Goal: Feedback & Contribution: Submit feedback/report problem

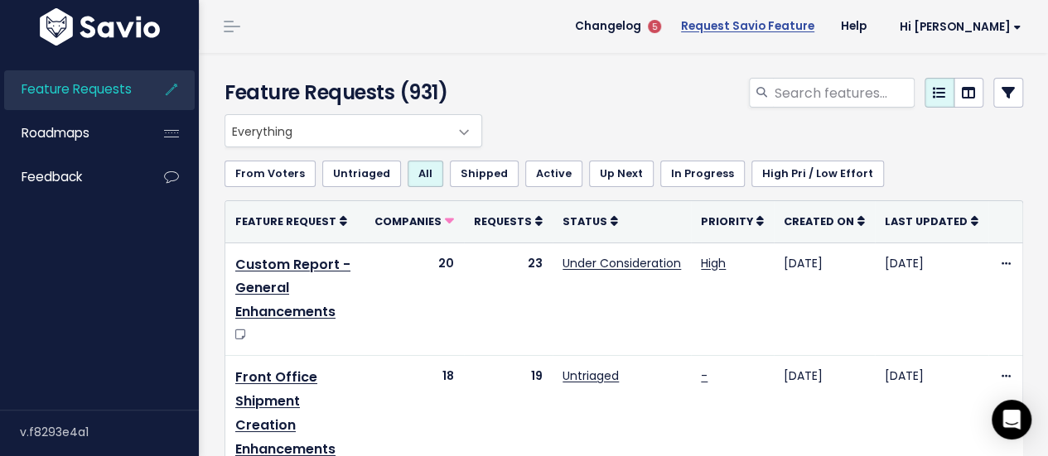
click at [736, 29] on link "Request Savio Feature" at bounding box center [748, 26] width 160 height 25
click at [790, 99] on input "search" at bounding box center [844, 93] width 142 height 30
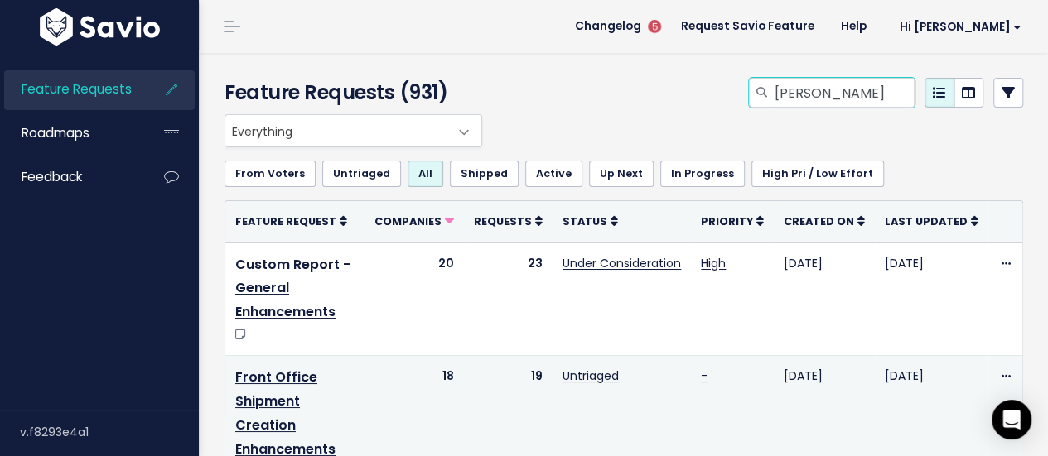
type input "laura"
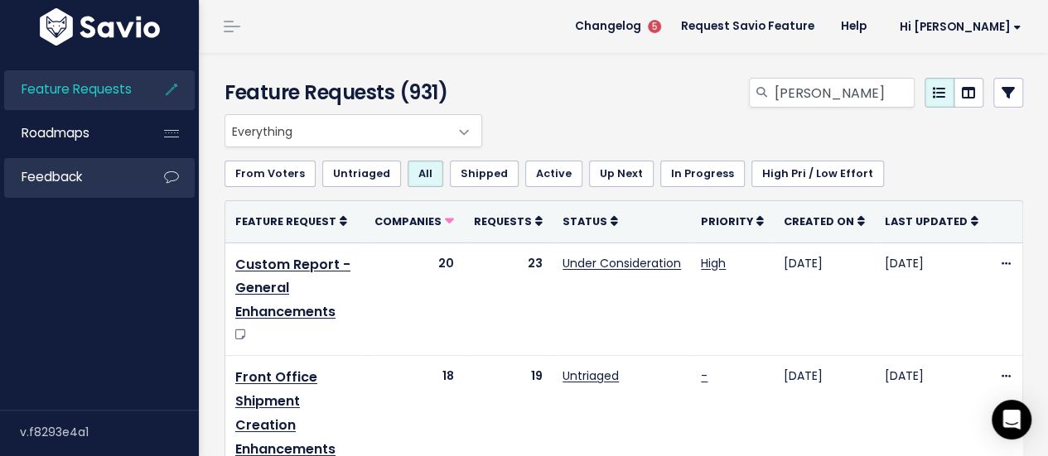
click at [138, 180] on li "Feedback" at bounding box center [99, 178] width 191 height 40
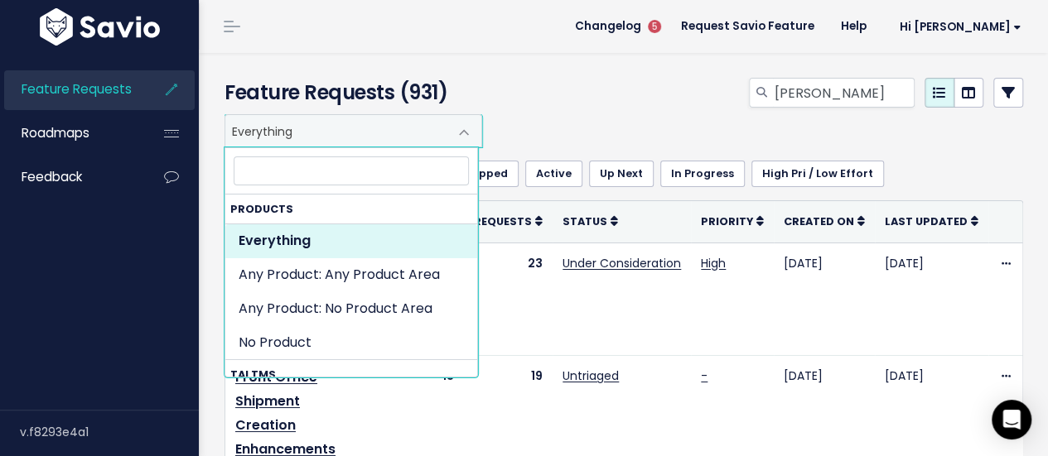
click at [416, 127] on span "Everything" at bounding box center [336, 130] width 223 height 31
click at [790, 89] on input "laura" at bounding box center [844, 93] width 142 height 30
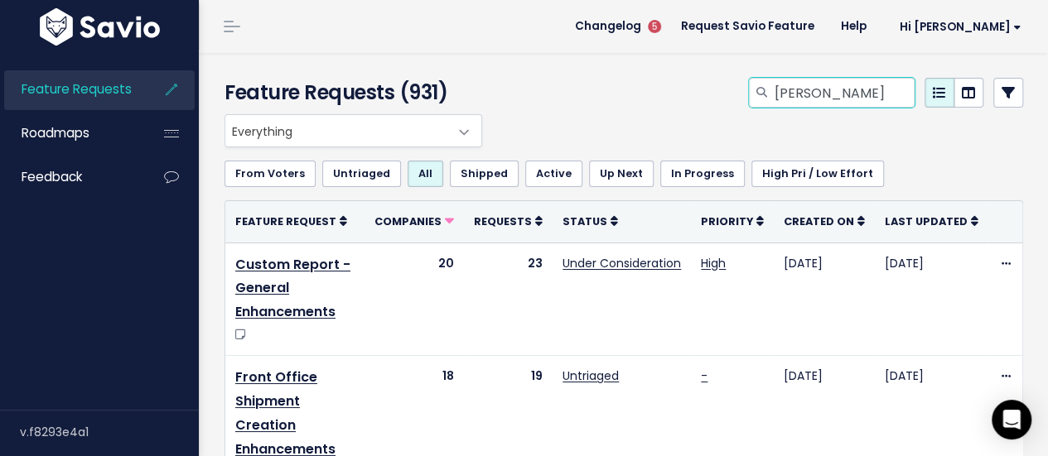
click at [790, 89] on input "laura" at bounding box center [844, 93] width 142 height 30
click at [691, 85] on div at bounding box center [761, 96] width 549 height 36
click at [363, 140] on span "Everything" at bounding box center [336, 130] width 223 height 31
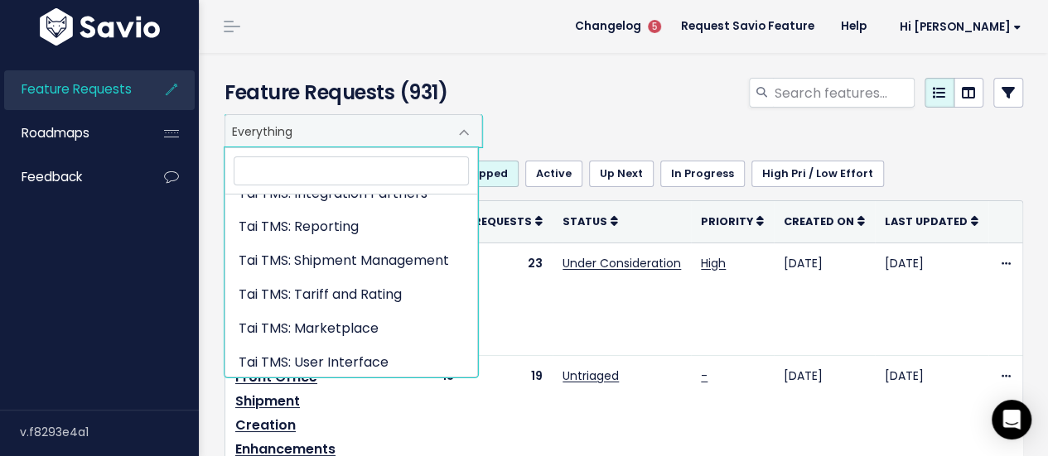
scroll to position [688, 0]
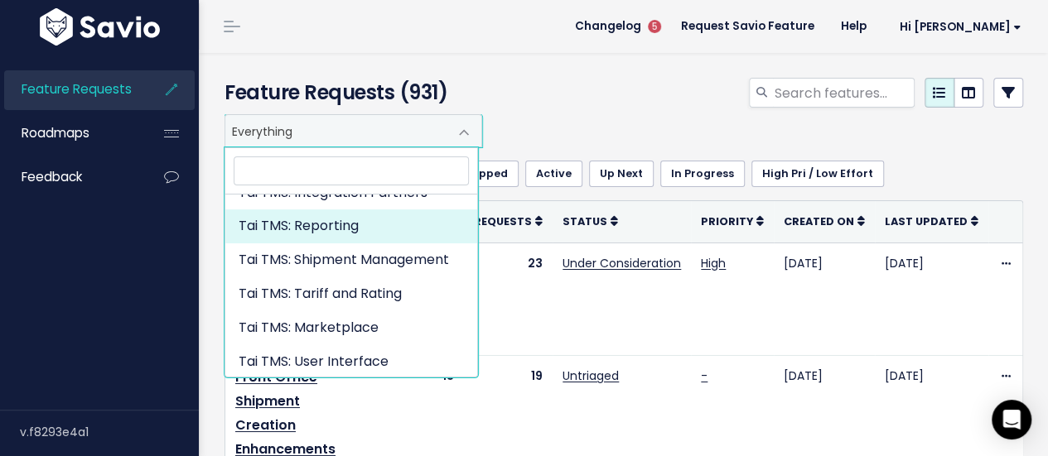
click at [593, 110] on div at bounding box center [761, 96] width 549 height 36
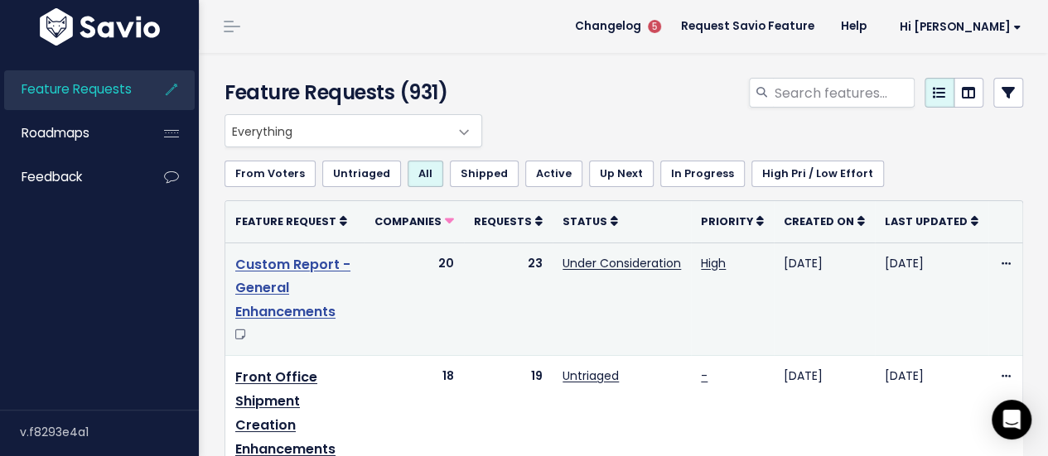
click at [276, 267] on link "Custom Report - General Enhancements" at bounding box center [292, 288] width 115 height 67
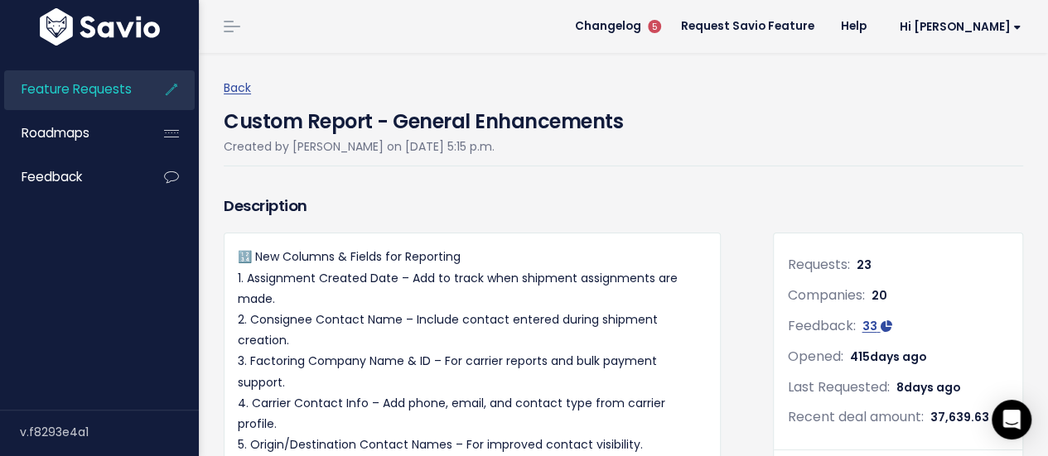
click at [251, 25] on header "Changelog 5 Request Savio Feature Help Hi [PERSON_NAME] My Settings Logout" at bounding box center [623, 26] width 849 height 53
click at [248, 24] on header "Changelog 5 Request Savio Feature Help Hi [PERSON_NAME] My Settings Logout" at bounding box center [623, 26] width 849 height 53
click at [230, 29] on link at bounding box center [232, 26] width 27 height 15
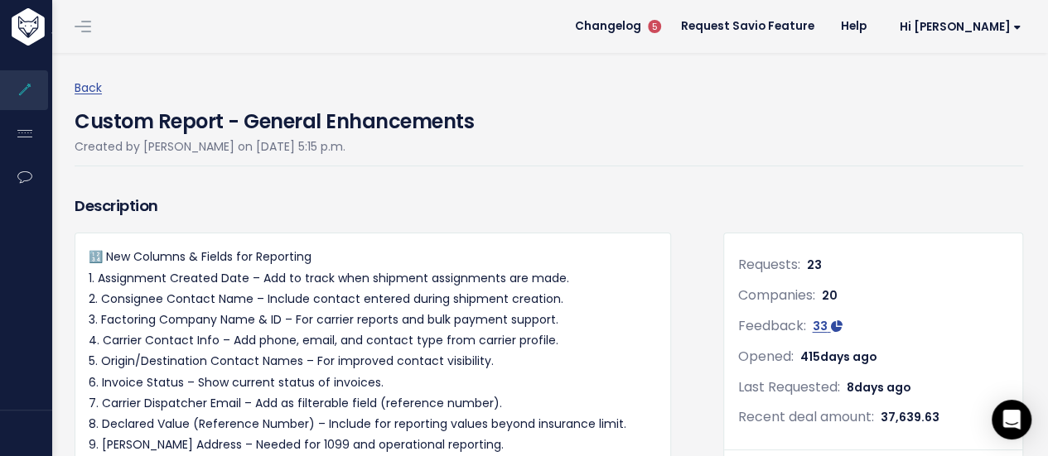
click at [67, 27] on li at bounding box center [79, 26] width 33 height 46
click at [88, 32] on link at bounding box center [83, 26] width 27 height 15
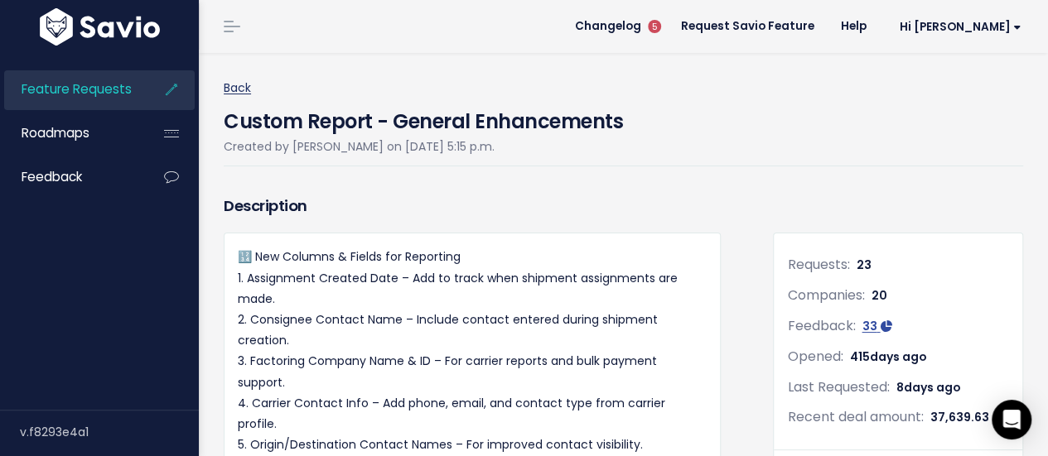
click at [245, 82] on link "Back" at bounding box center [237, 88] width 27 height 17
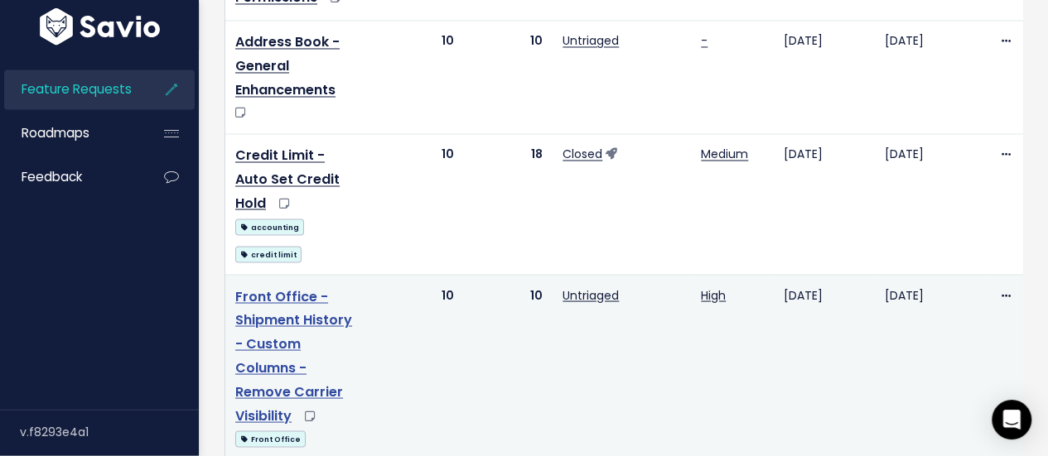
scroll to position [1574, 0]
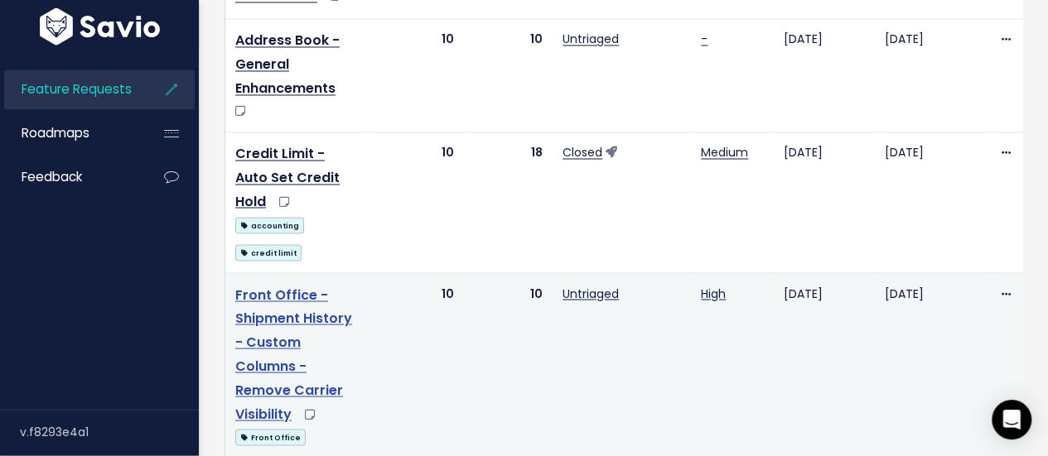
click at [278, 286] on link "Front Office - Shipment History - Custom Columns - Remove Carrier Visibility" at bounding box center [293, 355] width 117 height 138
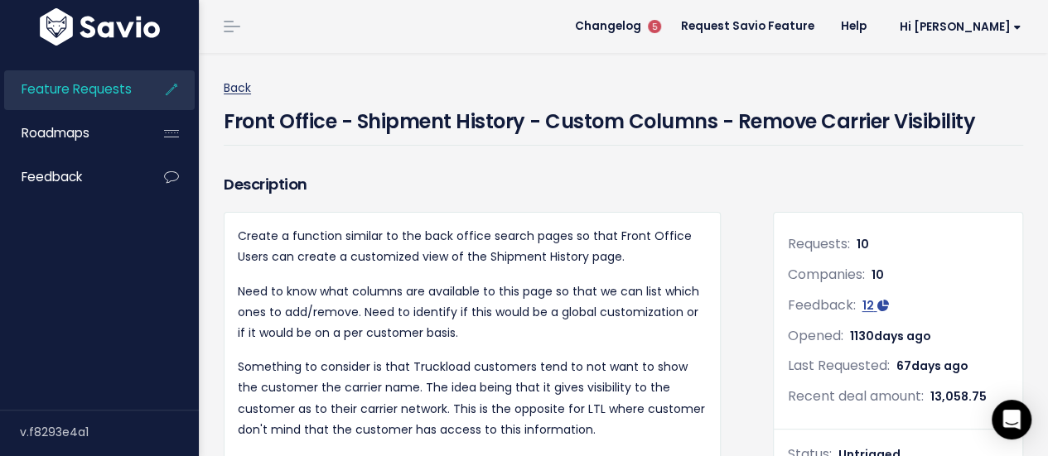
click at [227, 90] on link "Back" at bounding box center [237, 88] width 27 height 17
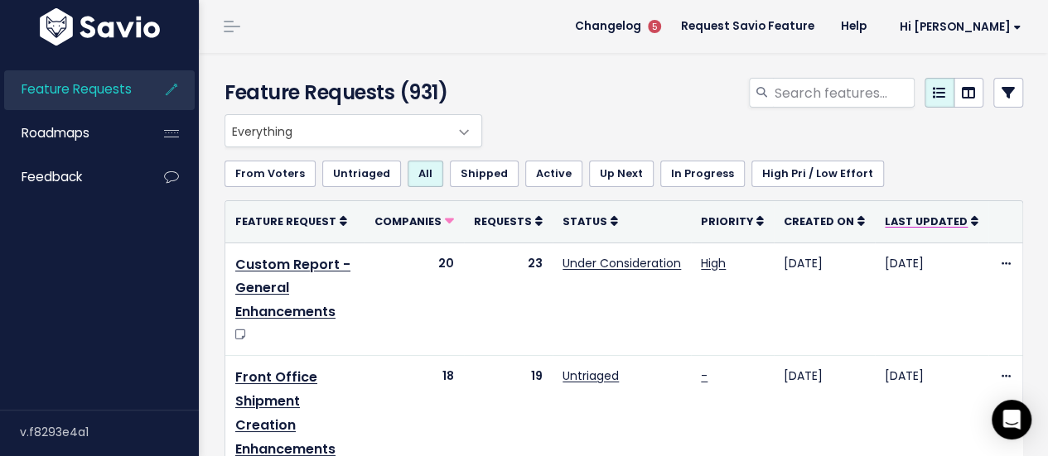
click at [925, 226] on span "Last Updated" at bounding box center [926, 222] width 83 height 14
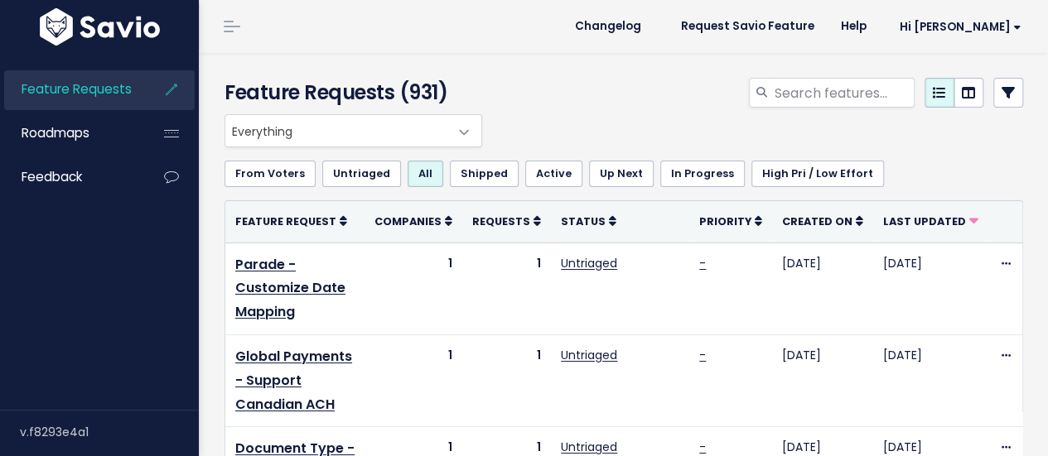
click at [925, 226] on span "Last Updated" at bounding box center [924, 222] width 83 height 14
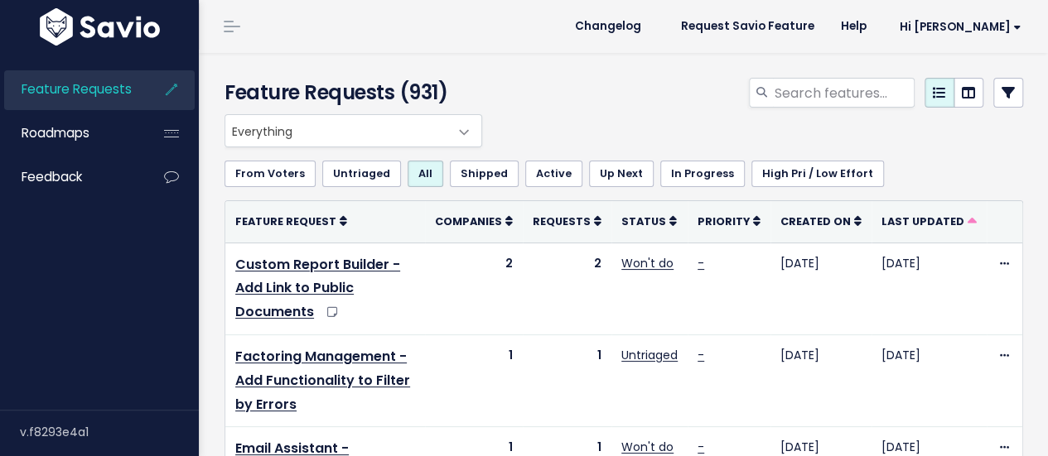
click at [925, 226] on span "Last Updated" at bounding box center [922, 222] width 83 height 14
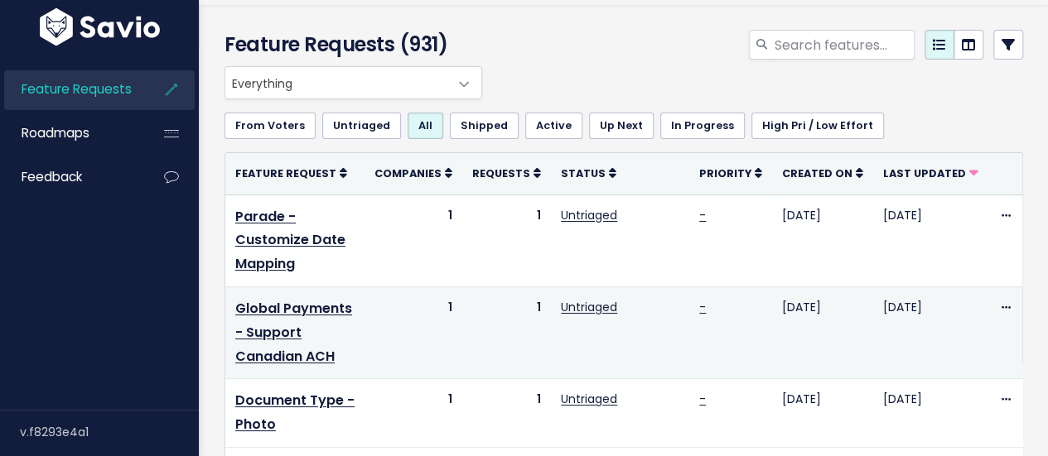
scroll to position [83, 0]
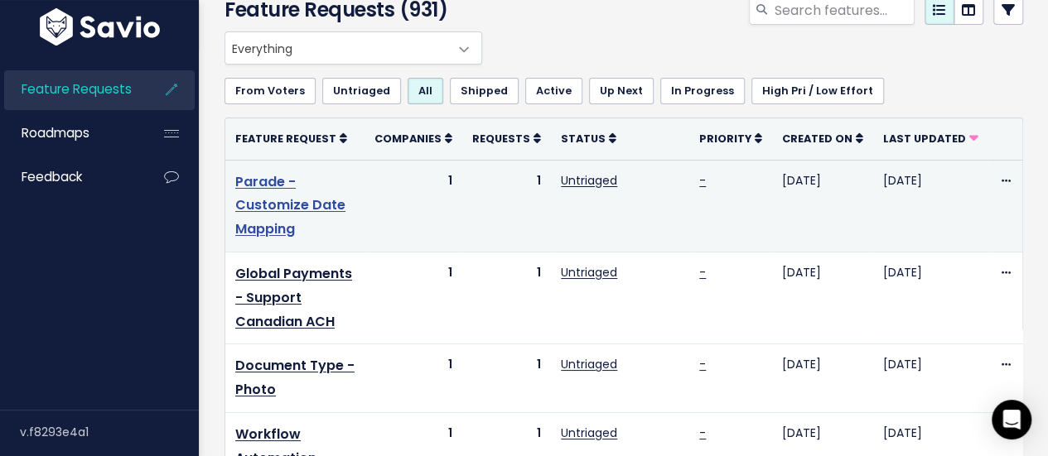
click at [275, 199] on link "Parade - Customize Date Mapping" at bounding box center [290, 205] width 110 height 67
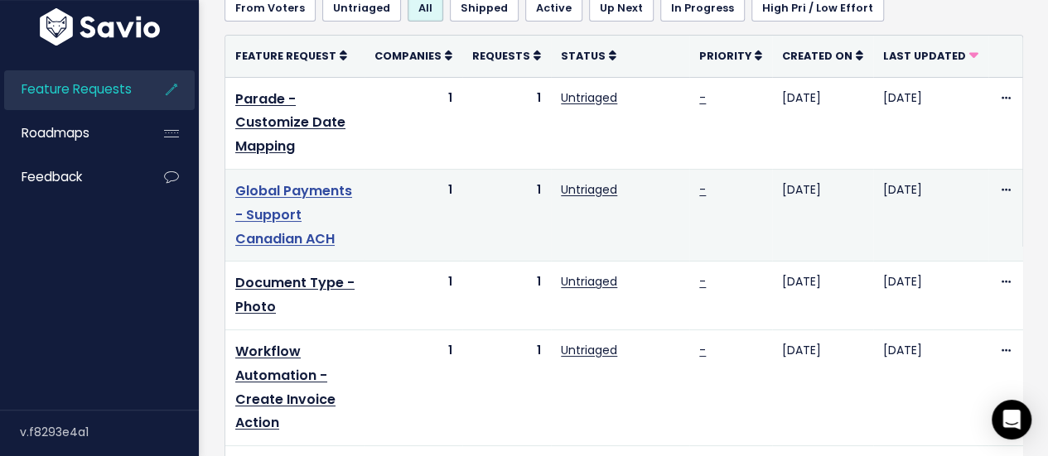
scroll to position [249, 0]
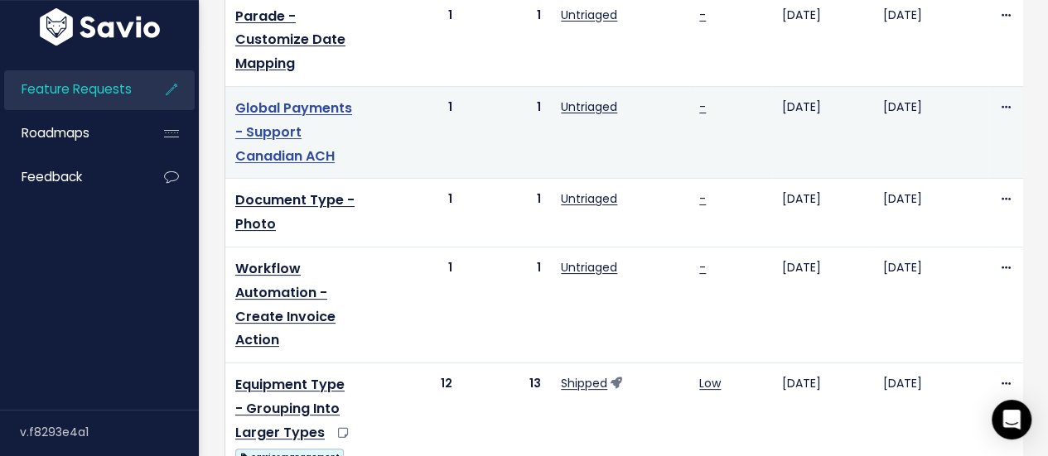
click at [278, 150] on link "Global Payments - Support Canadian ACH" at bounding box center [293, 132] width 117 height 67
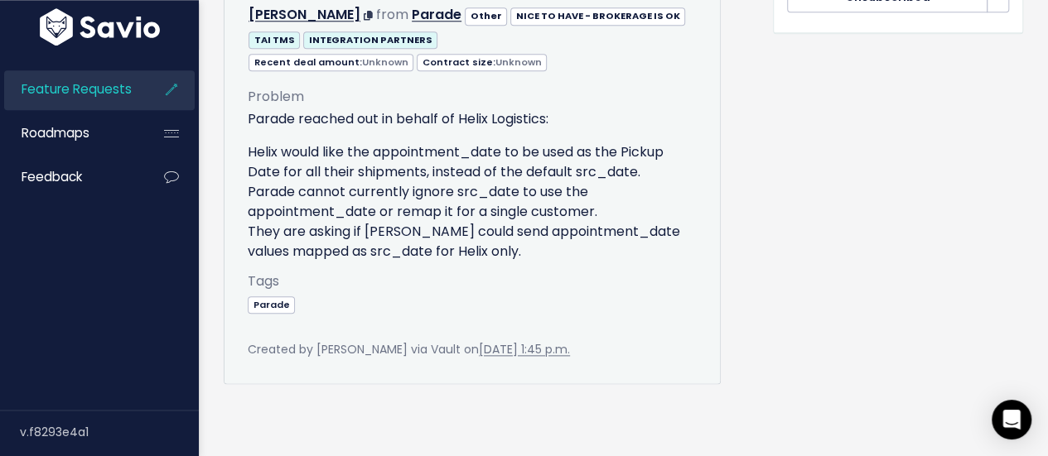
scroll to position [868, 0]
click at [267, 270] on div "Tags Parade" at bounding box center [472, 305] width 449 height 70
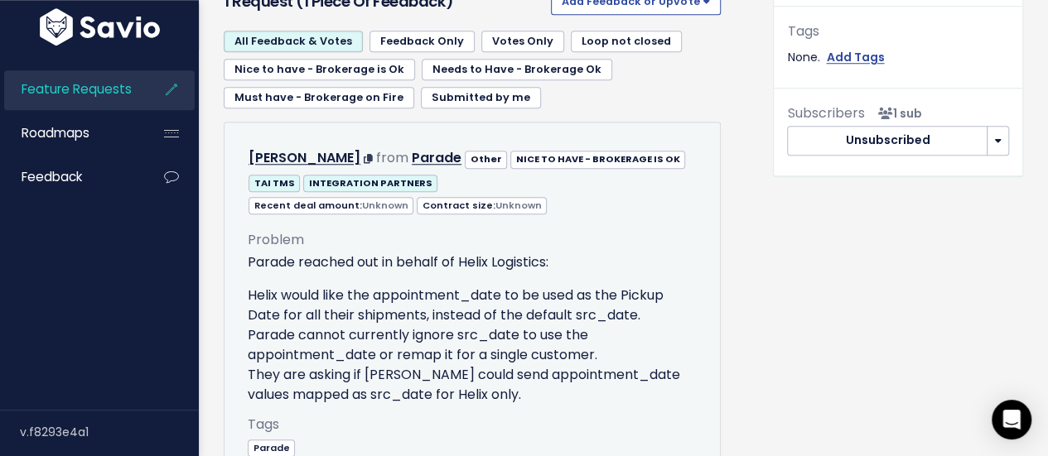
scroll to position [785, 0]
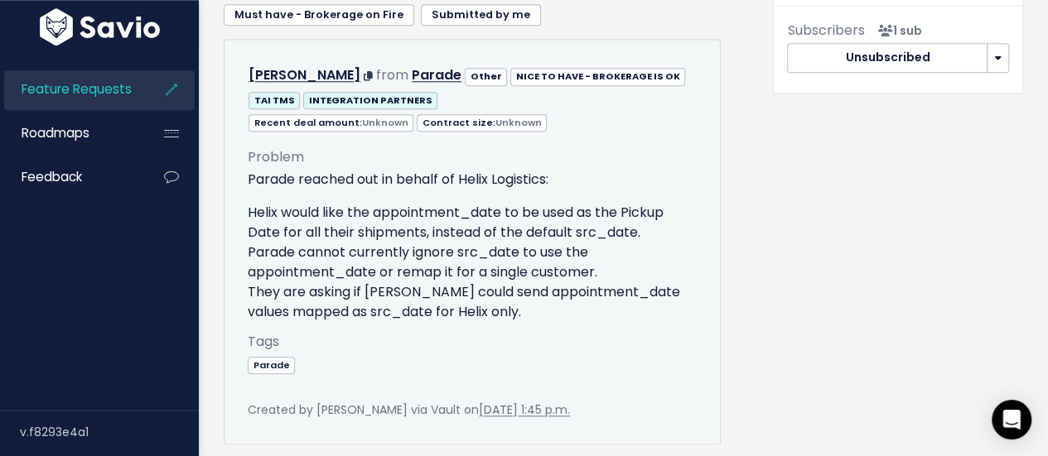
click at [560, 142] on div "Problem Parade reached out in behalf of Helix Logistics: Helix would like the a…" at bounding box center [472, 267] width 449 height 268
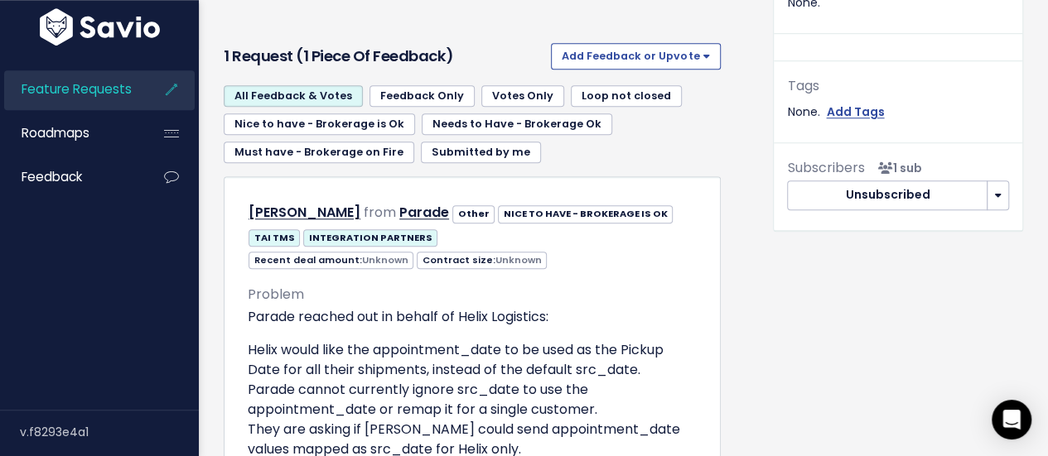
scroll to position [537, 0]
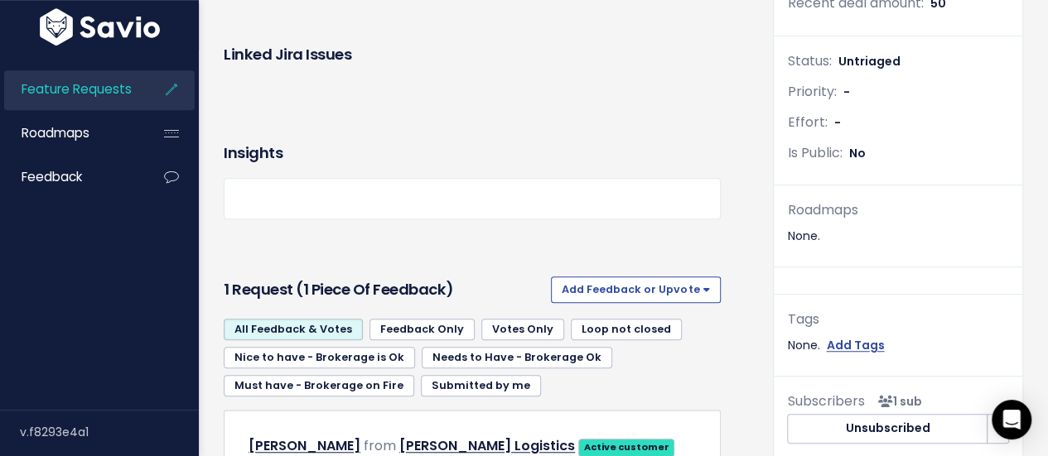
scroll to position [497, 0]
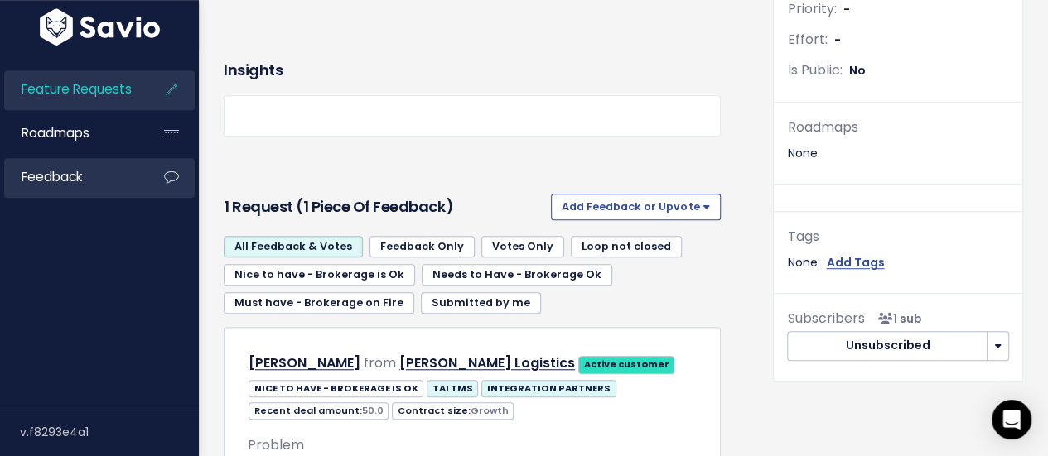
click at [70, 173] on span "Feedback" at bounding box center [52, 176] width 60 height 17
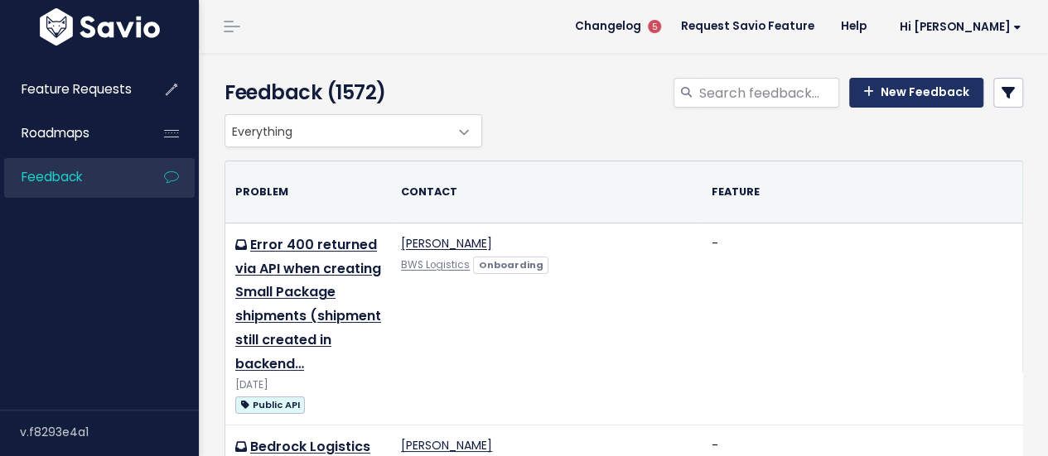
click at [892, 93] on link "New Feedback" at bounding box center [916, 93] width 134 height 30
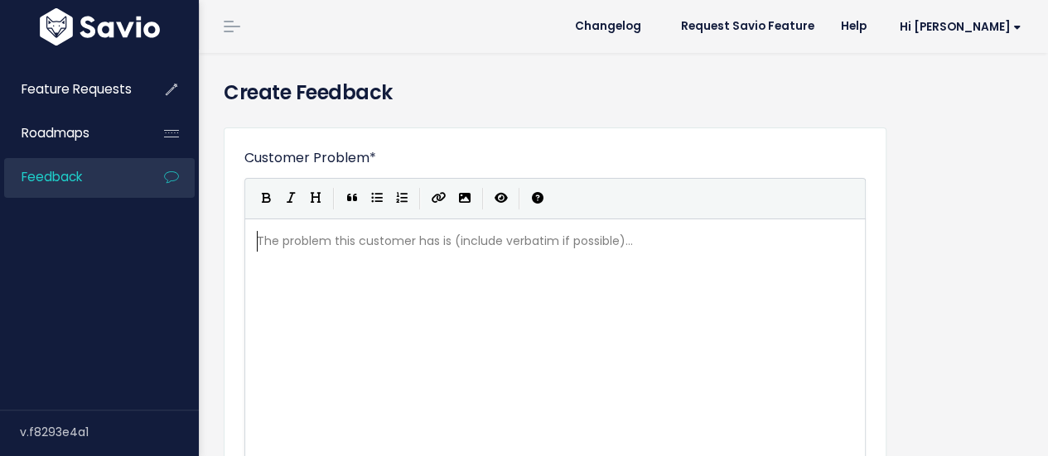
scroll to position [2, 0]
click at [475, 246] on pre "​" at bounding box center [562, 241] width 616 height 21
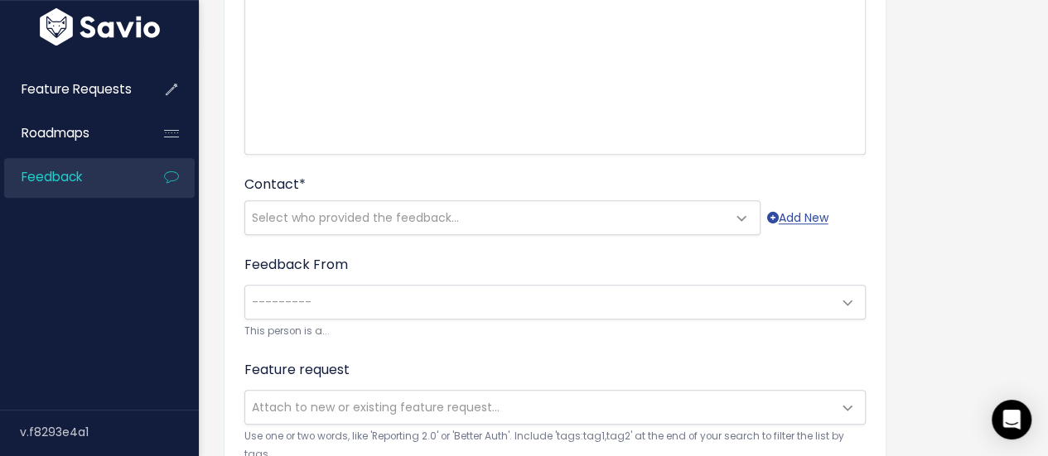
scroll to position [331, 0]
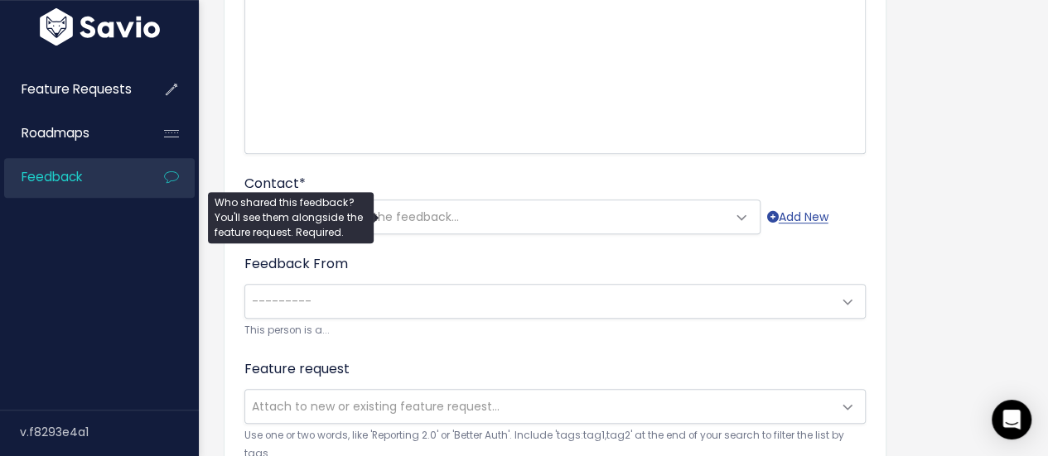
click at [466, 215] on span "Select who provided the feedback..." at bounding box center [485, 216] width 481 height 33
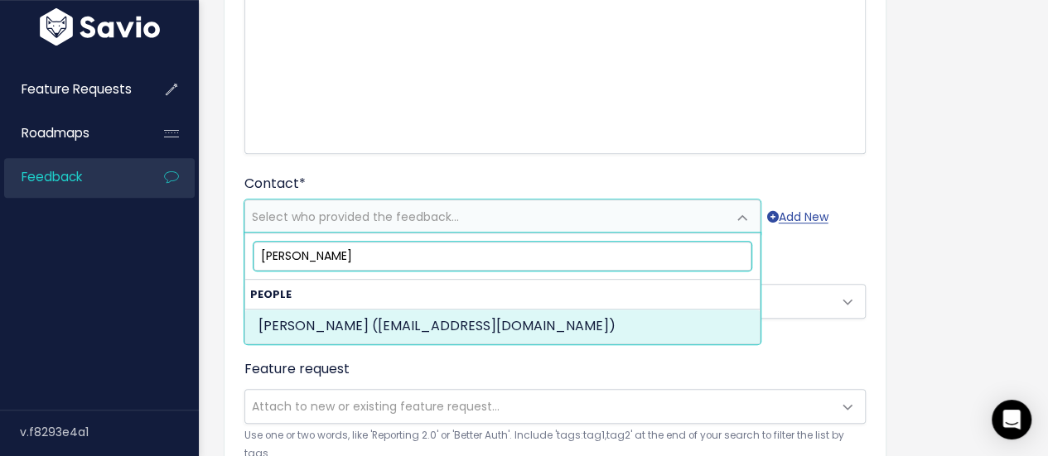
type input "[PERSON_NAME]"
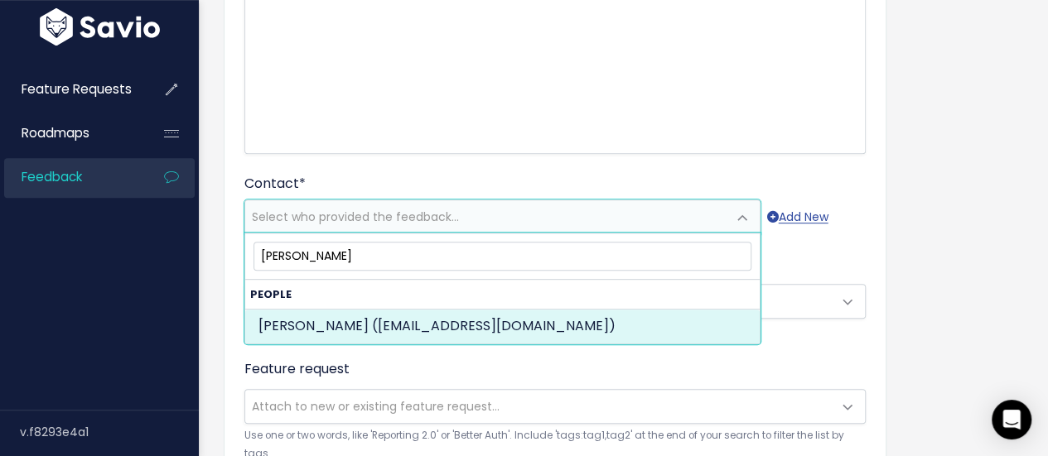
select select "ACTIVE"
select select "89734801"
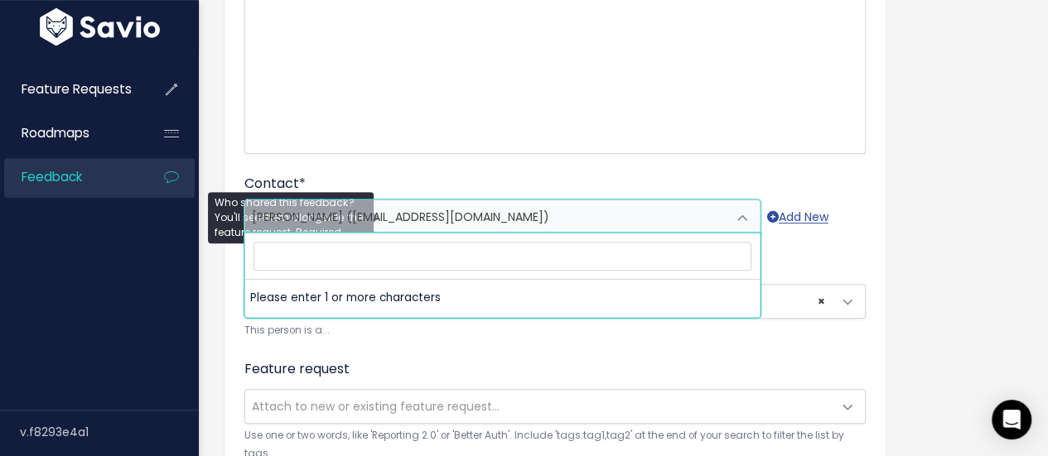
click at [567, 215] on span "Jonathan Madden (jmadden@logisticsone.com)" at bounding box center [485, 216] width 481 height 33
click at [582, 218] on span "Jonathan Madden (jmadden@logisticsone.com)" at bounding box center [485, 216] width 481 height 33
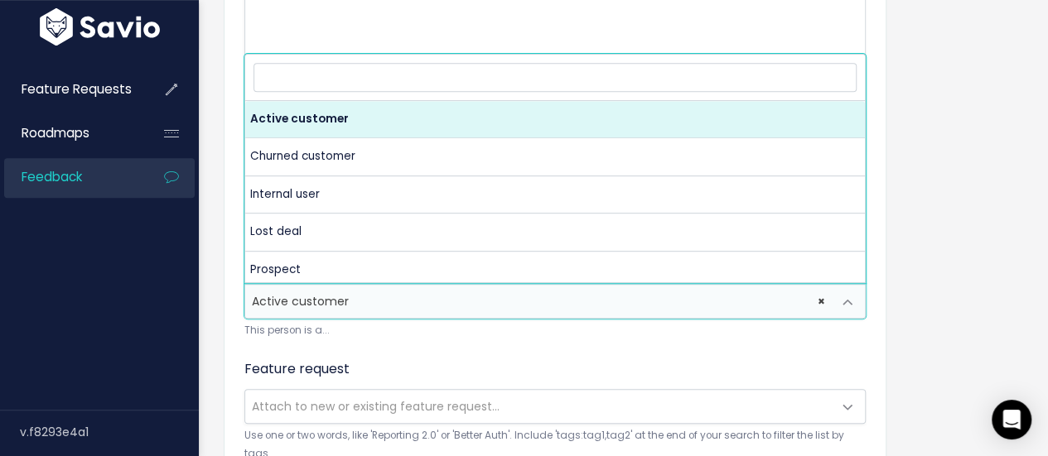
click at [469, 301] on span "× Active customer" at bounding box center [538, 301] width 587 height 33
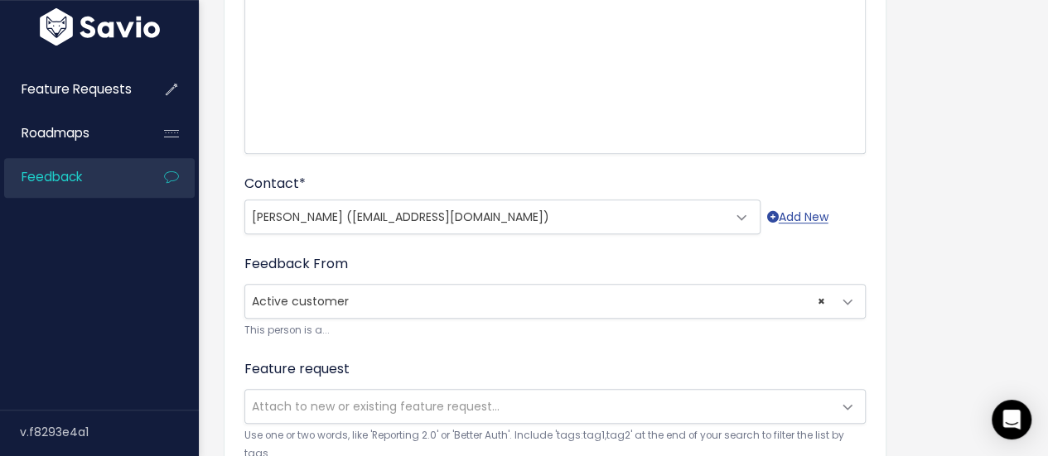
click at [469, 301] on span "× Active customer" at bounding box center [538, 301] width 587 height 33
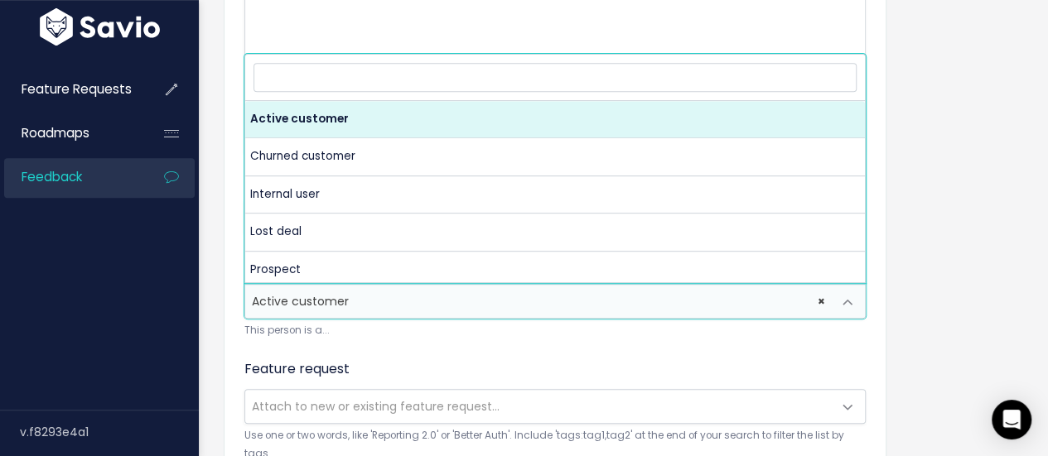
click at [469, 301] on span "× Active customer" at bounding box center [538, 301] width 587 height 33
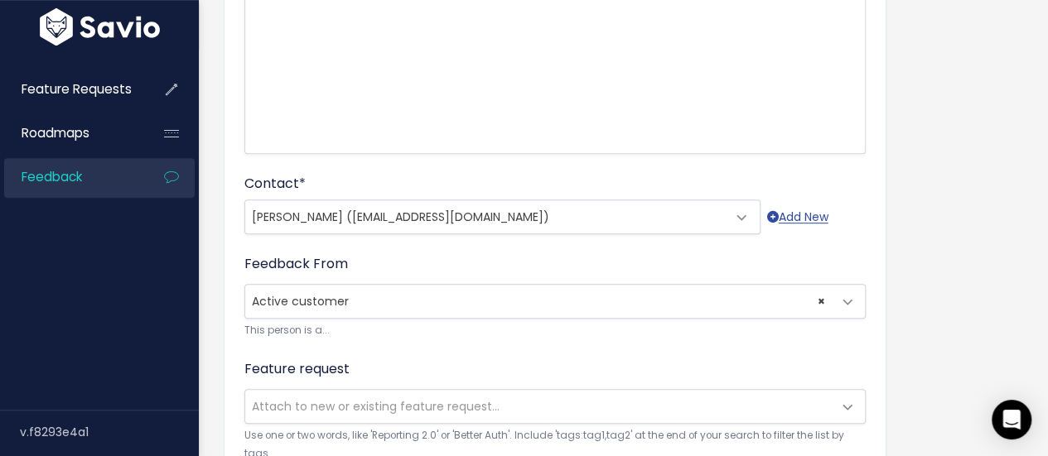
click at [469, 301] on span "× Active customer" at bounding box center [538, 301] width 587 height 33
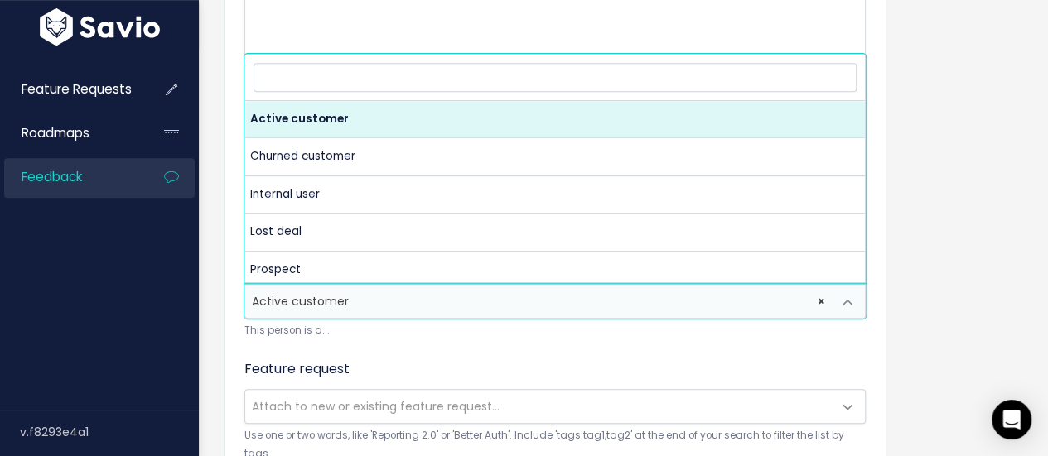
click at [443, 356] on form "Customer Problem * | | | | The problem this customer has is (include verbatim i…" at bounding box center [554, 322] width 621 height 1011
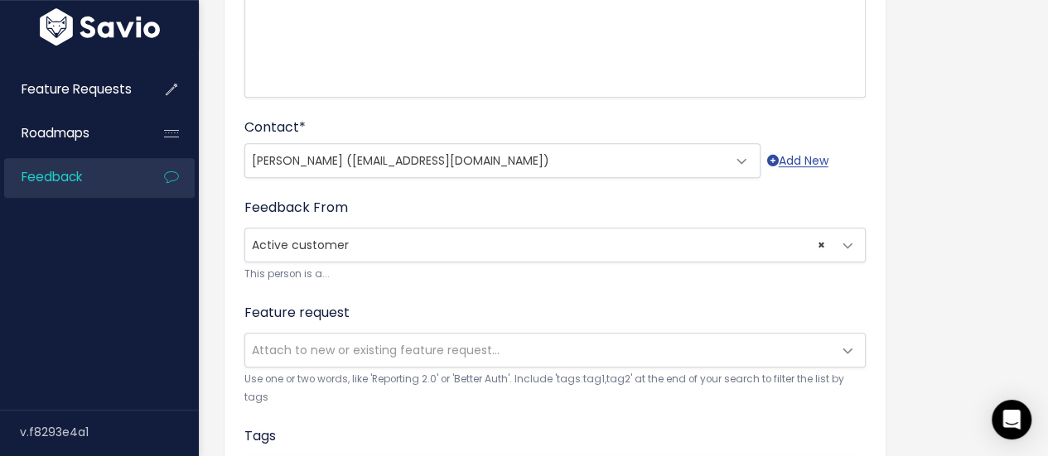
scroll to position [414, 0]
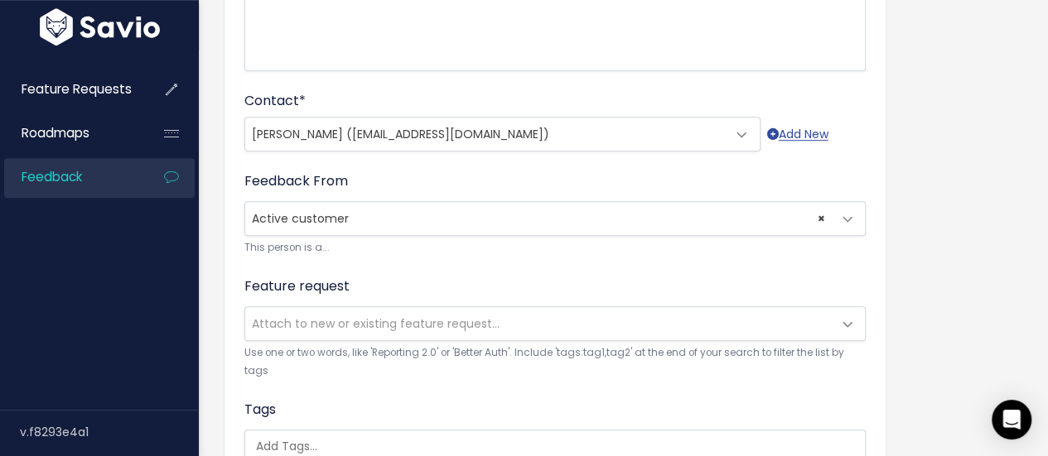
click at [466, 320] on span "Attach to new or existing feature request..." at bounding box center [376, 324] width 248 height 17
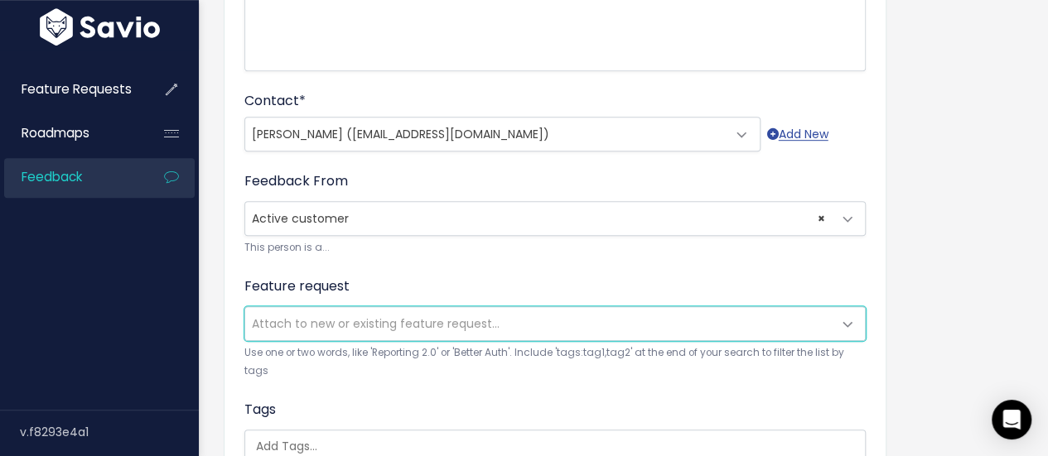
click at [467, 316] on span "Attach to new or existing feature request..." at bounding box center [376, 324] width 248 height 17
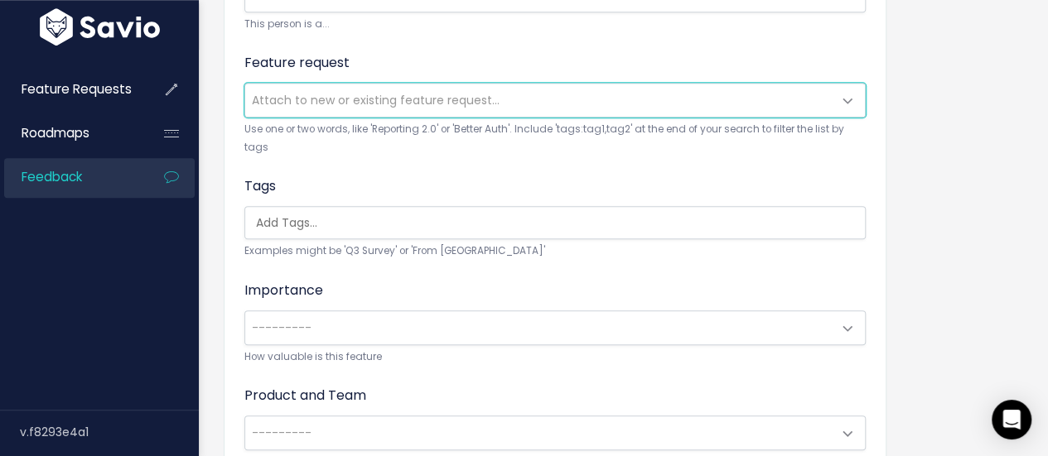
scroll to position [663, 0]
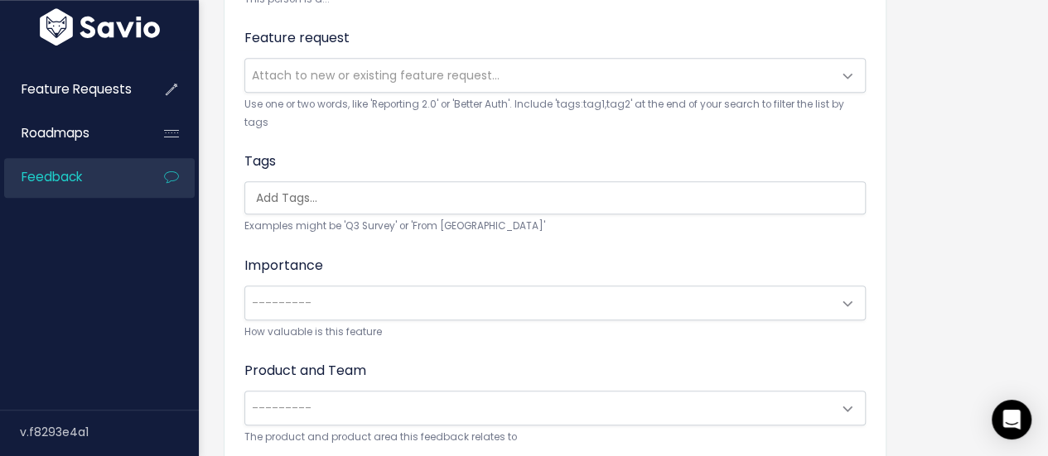
click at [480, 369] on div "Product and Team --------- Tai TMS: No Product Area Tai TMS: Accounting Tai TMS…" at bounding box center [554, 403] width 621 height 85
click at [471, 392] on span "---------" at bounding box center [538, 408] width 587 height 33
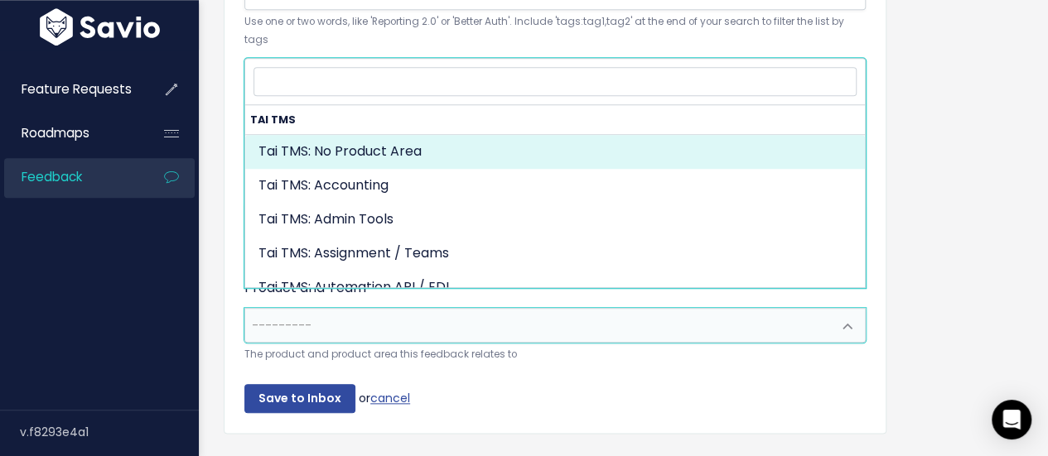
scroll to position [777, 0]
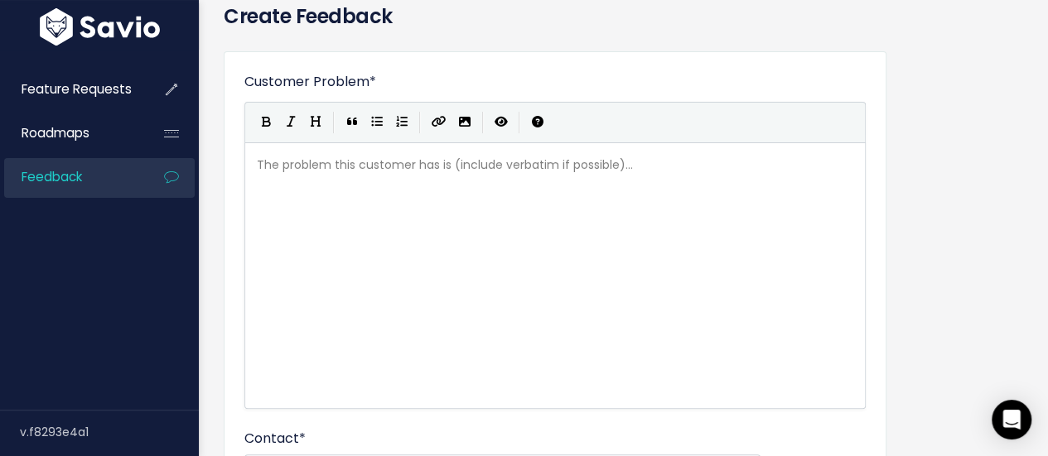
scroll to position [0, 0]
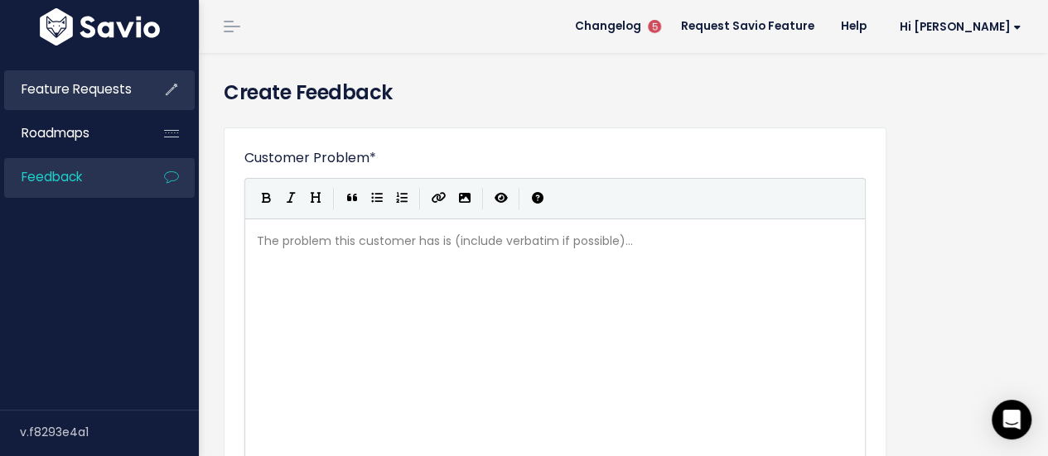
click at [113, 85] on span "Feature Requests" at bounding box center [77, 88] width 110 height 17
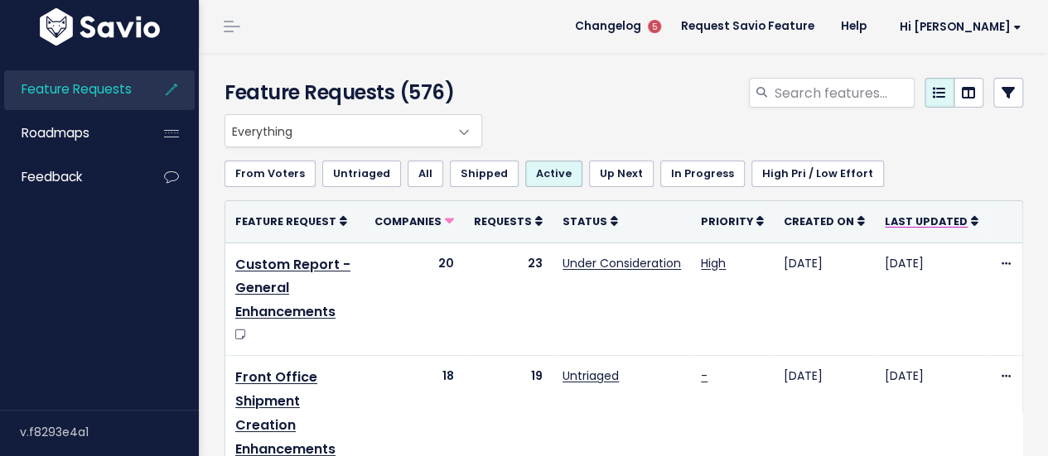
click at [891, 223] on span "Last Updated" at bounding box center [926, 222] width 83 height 14
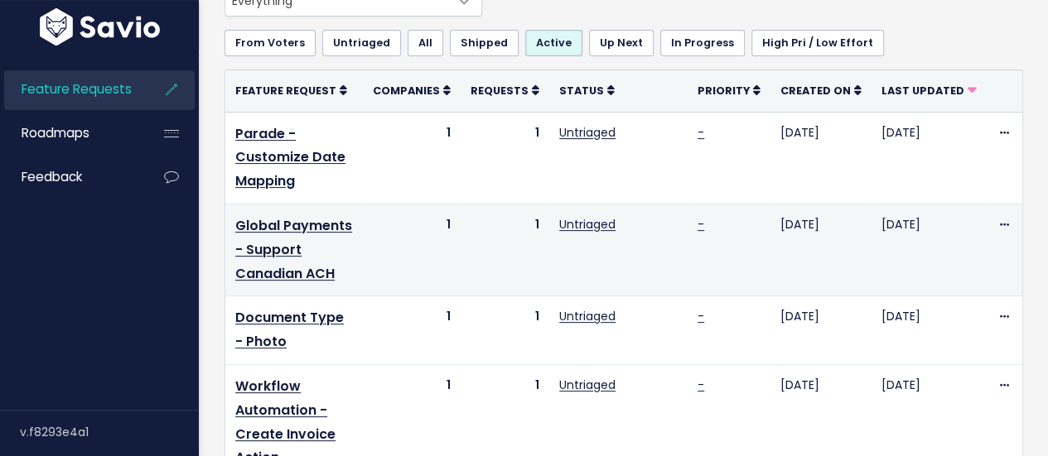
scroll to position [166, 0]
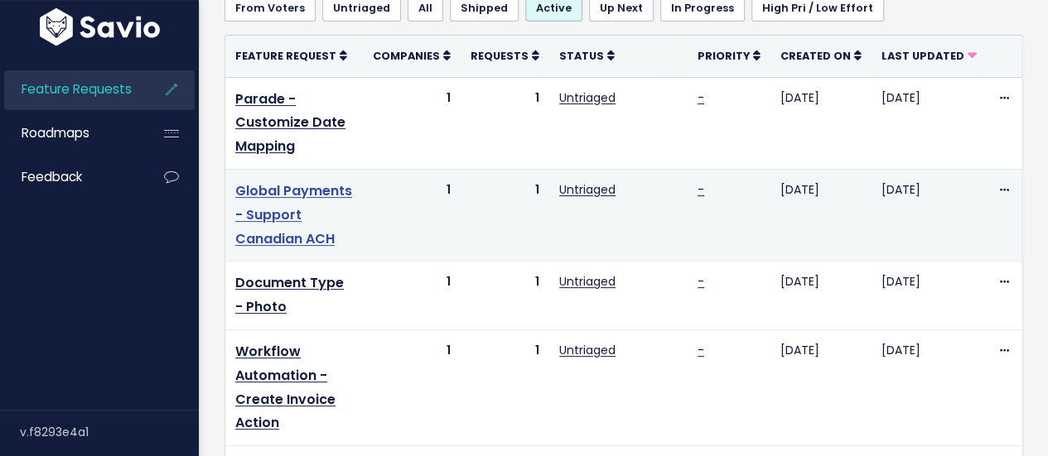
click at [276, 192] on link "Global Payments - Support Canadian ACH" at bounding box center [293, 214] width 117 height 67
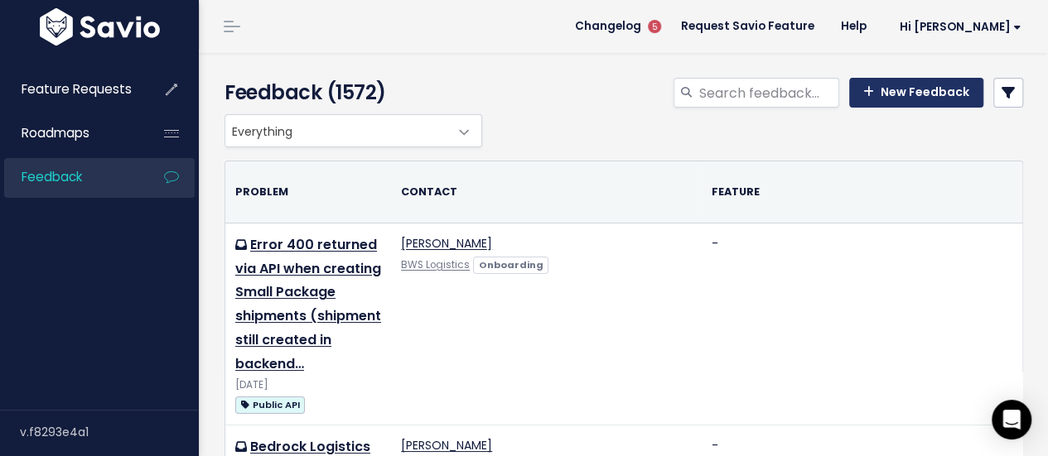
click at [871, 102] on link "New Feedback" at bounding box center [916, 93] width 134 height 30
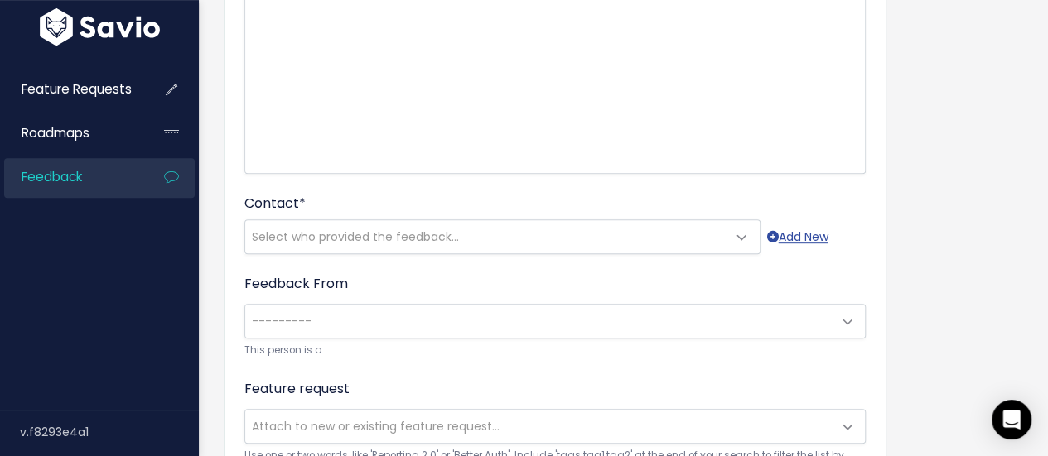
scroll to position [331, 0]
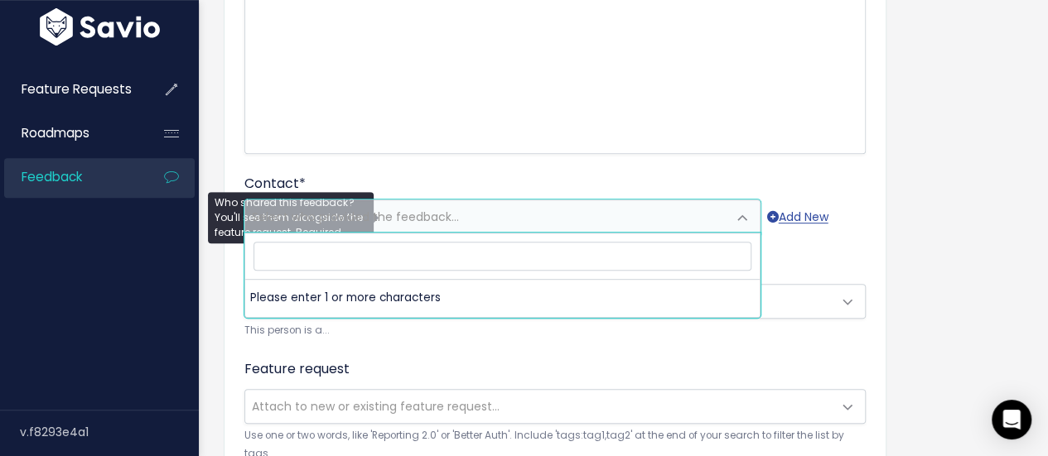
click at [550, 217] on span "Select who provided the feedback..." at bounding box center [485, 216] width 481 height 33
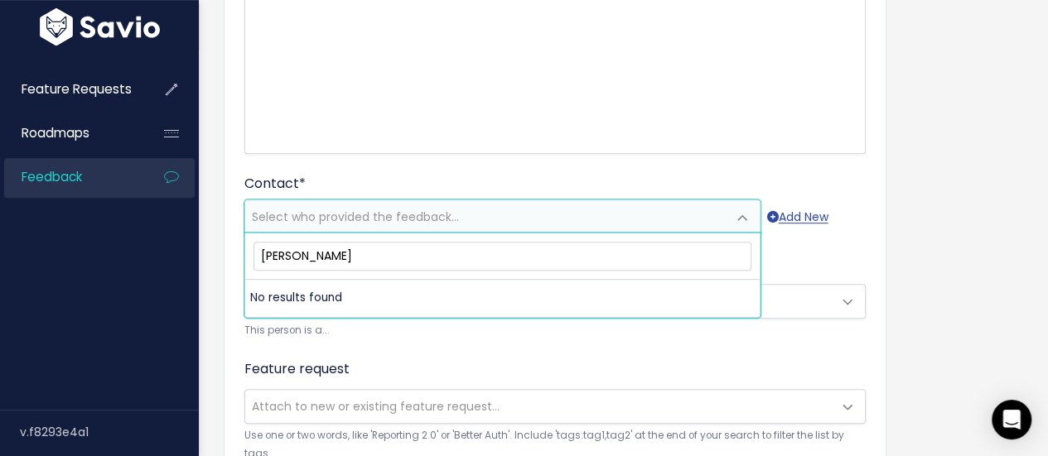
click at [303, 258] on input "[PERSON_NAME]" at bounding box center [503, 256] width 498 height 29
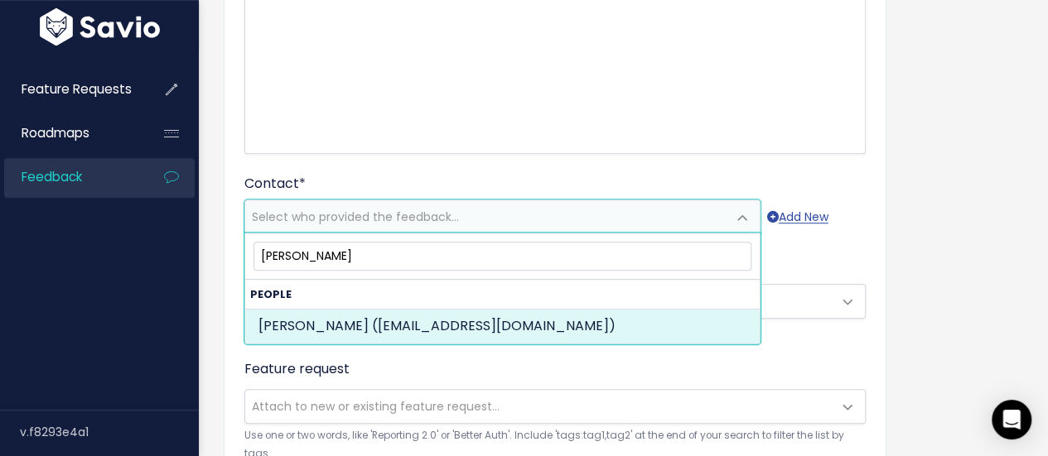
type input "[PERSON_NAME]"
select select "ACTIVE"
select select "89734801"
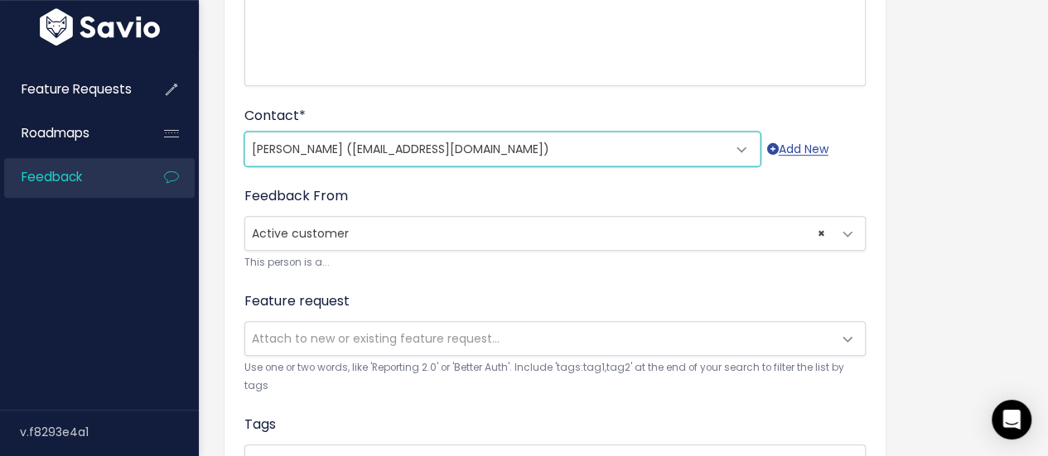
scroll to position [414, 0]
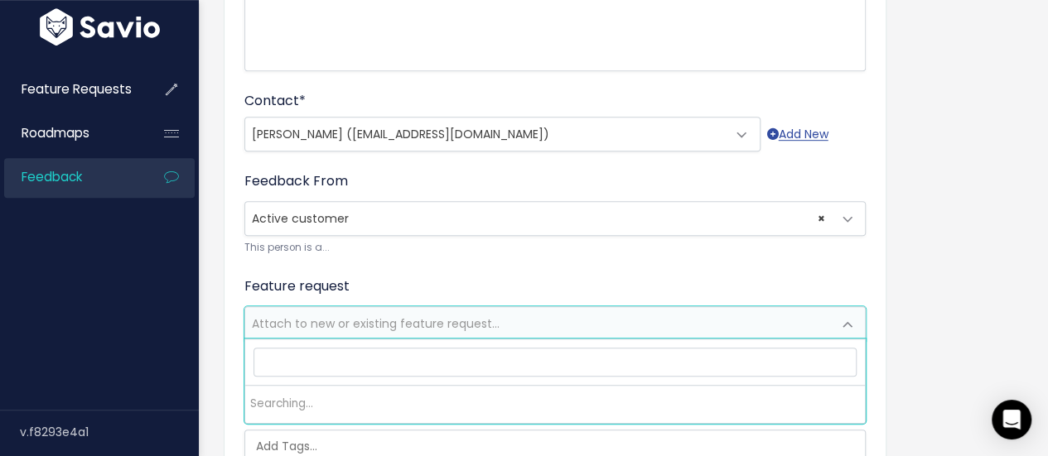
click at [371, 311] on span "Attach to new or existing feature request..." at bounding box center [538, 323] width 587 height 33
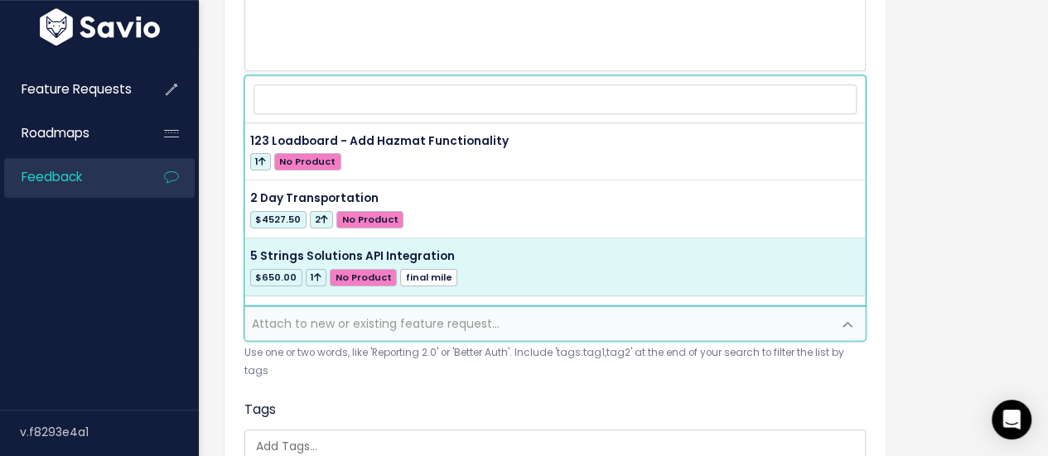
select select "18985"
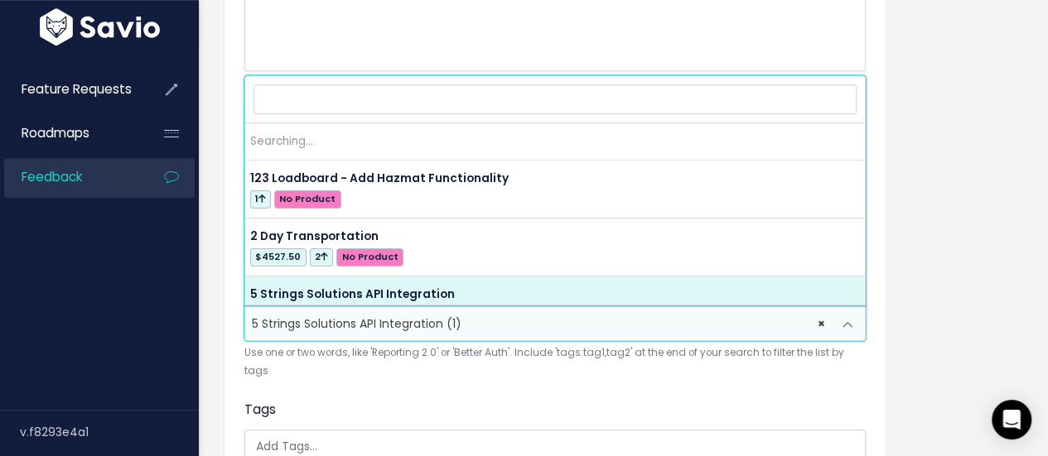
click at [519, 321] on span "× 5 Strings Solutions API Integration (1)" at bounding box center [538, 323] width 587 height 33
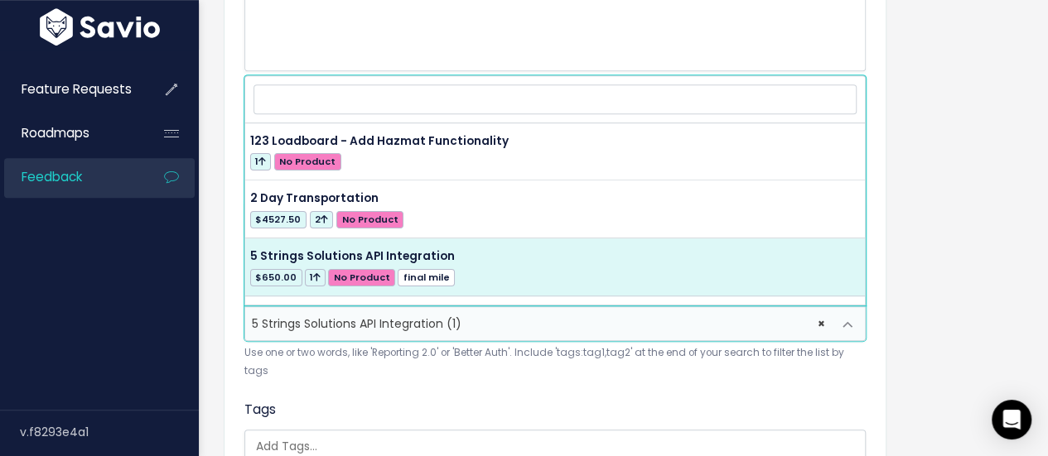
select select
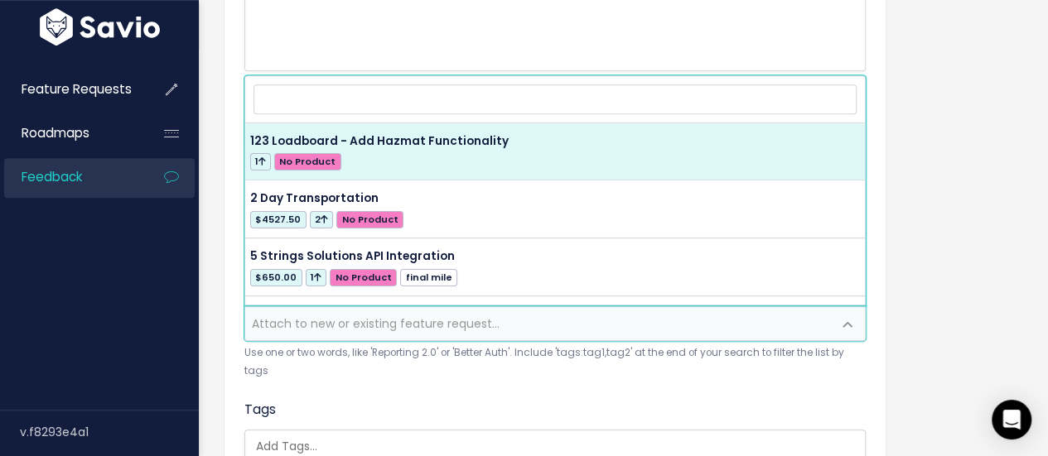
click at [654, 400] on div "Tags Examples might be 'Q3 Survey' or 'From Skype'" at bounding box center [554, 442] width 621 height 84
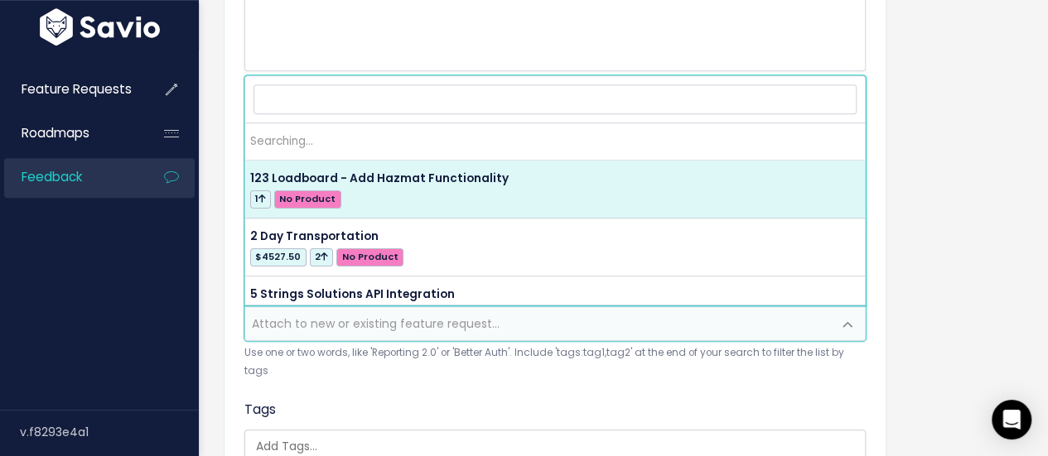
click at [360, 317] on span "Attach to new or existing feature request..." at bounding box center [376, 324] width 248 height 17
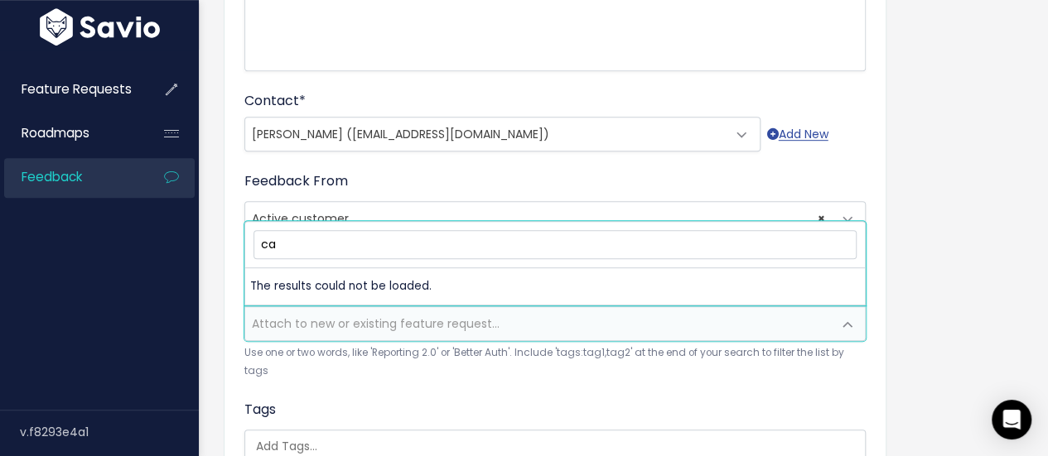
type input "c"
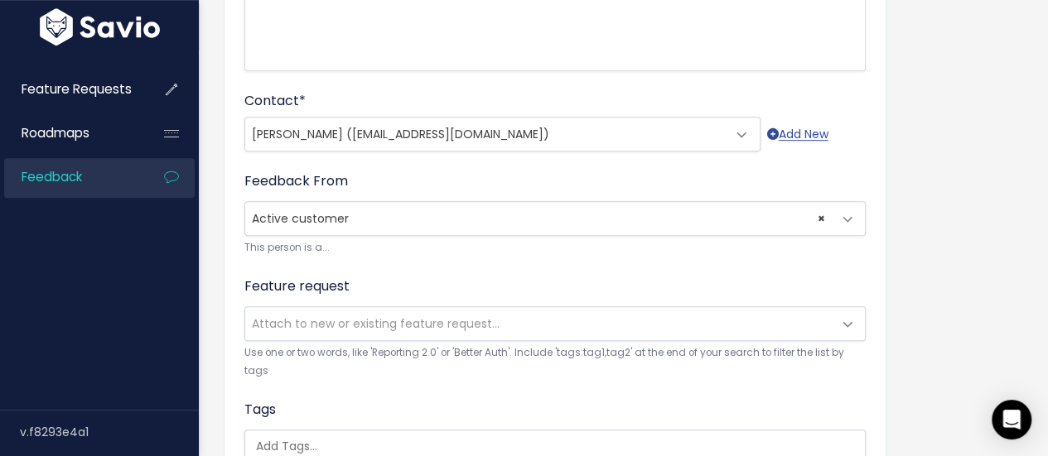
click at [347, 400] on div "Tags Examples might be 'Q3 Survey' or 'From Skype'" at bounding box center [554, 442] width 621 height 84
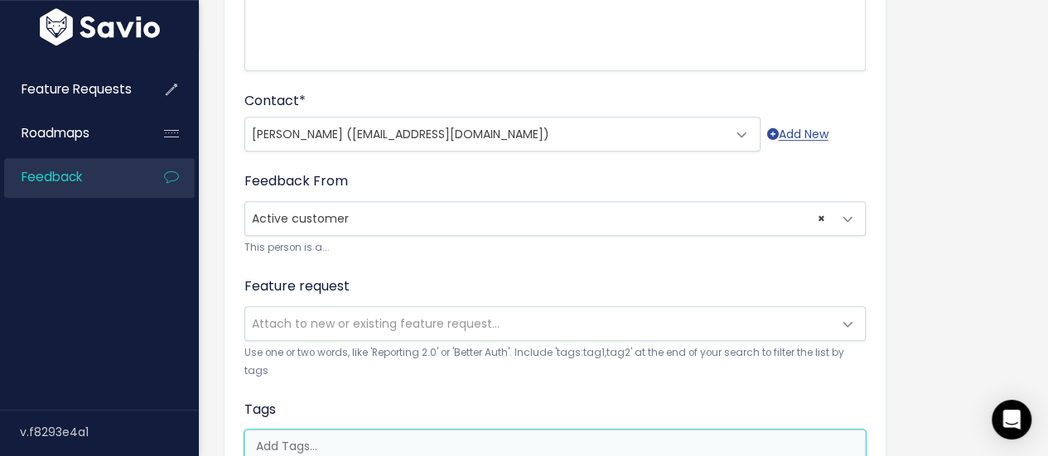
click at [302, 438] on input "search" at bounding box center [559, 446] width 620 height 17
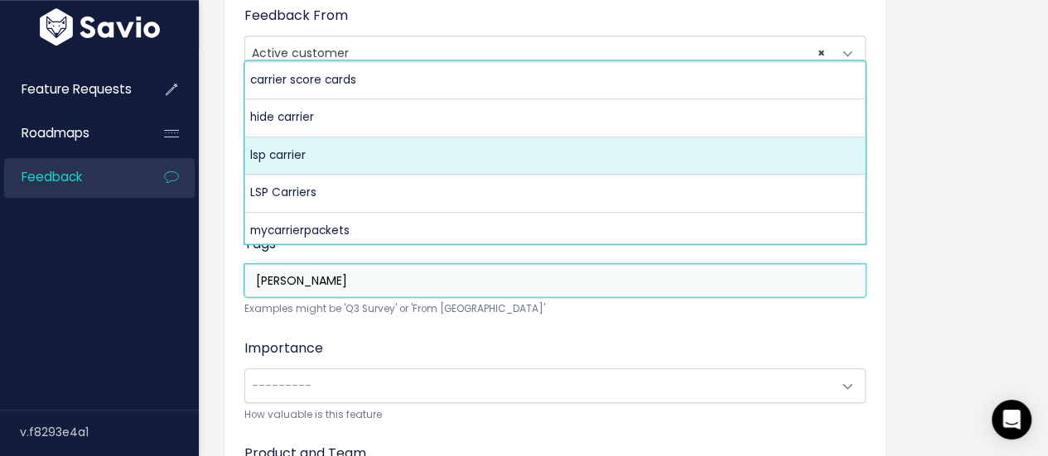
type input "carri"
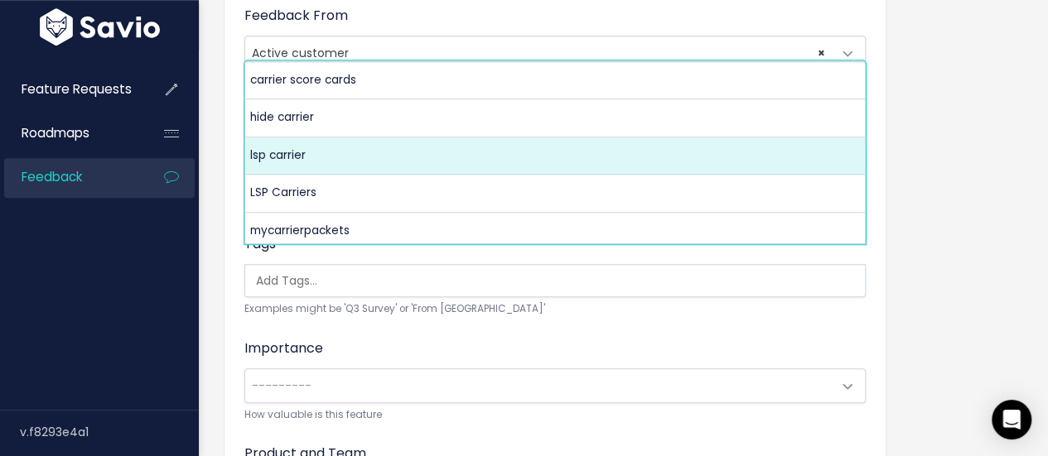
select select "5375"
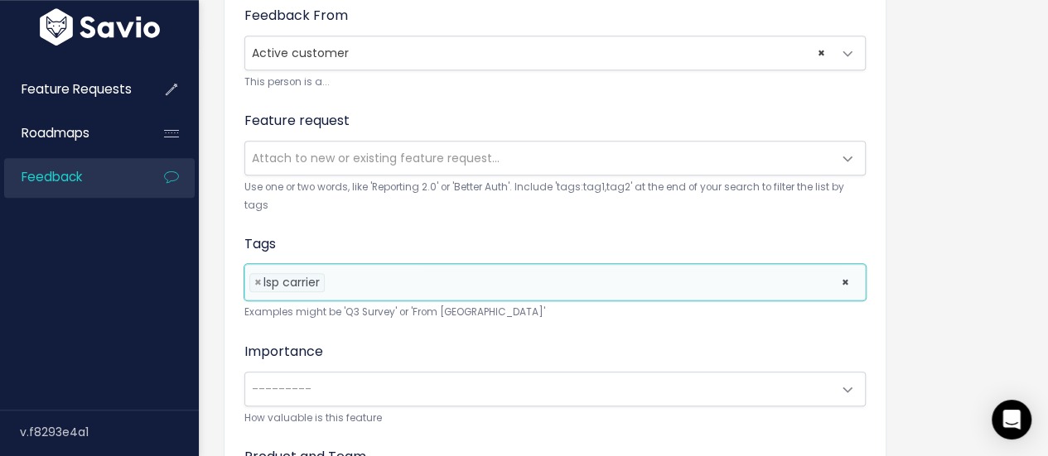
click at [367, 274] on li at bounding box center [579, 282] width 500 height 17
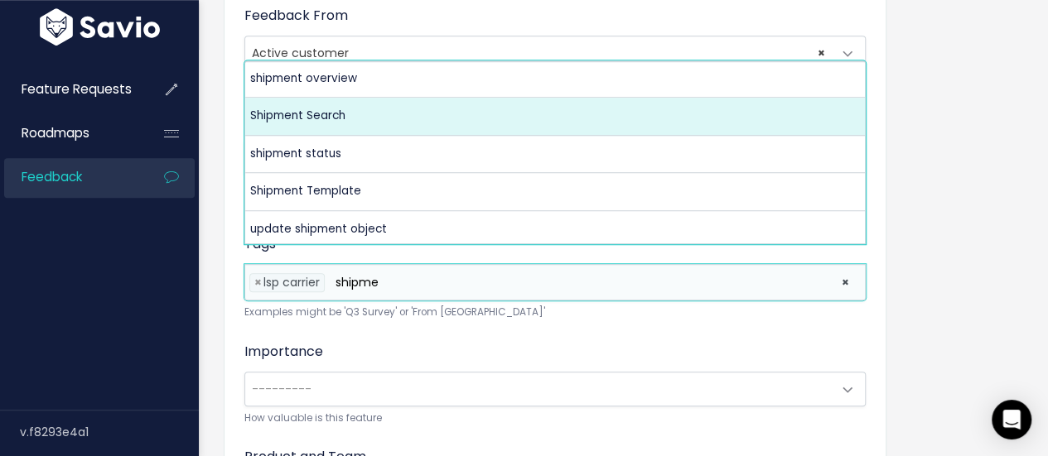
scroll to position [333, 0]
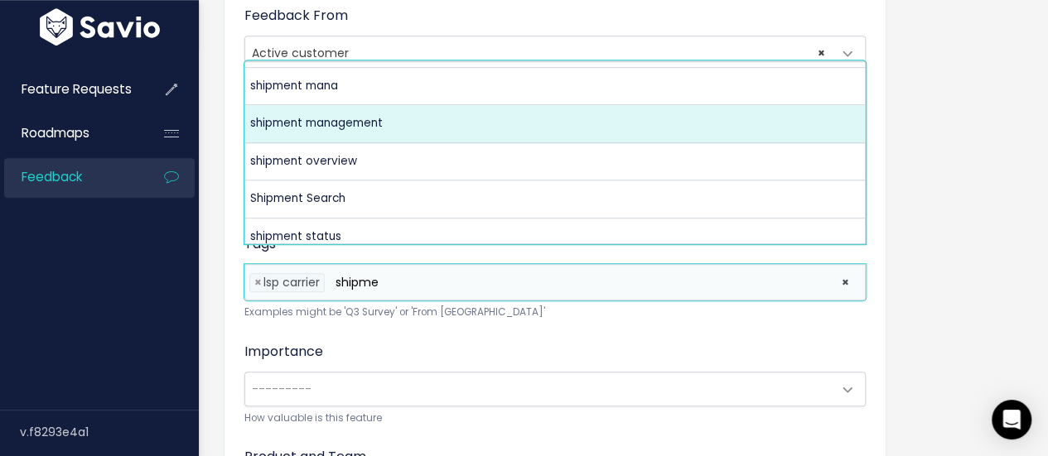
type input "shipme"
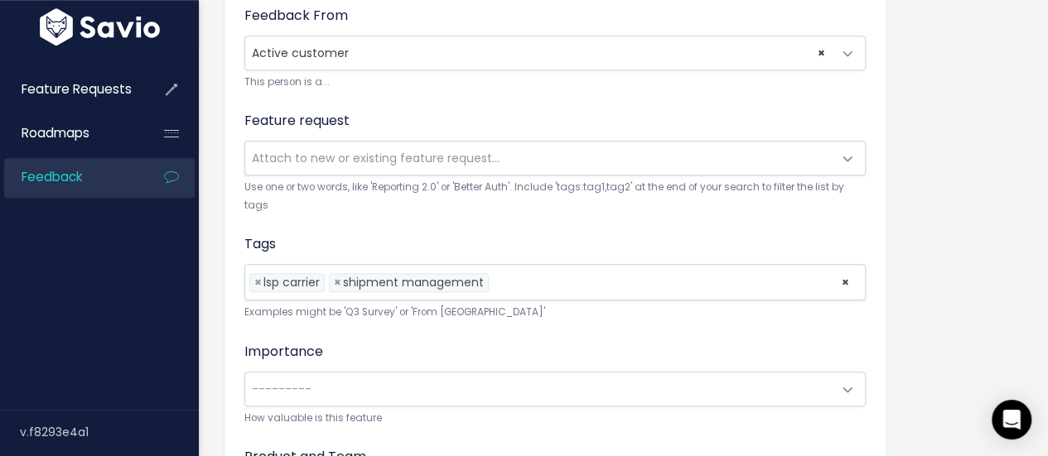
click at [509, 317] on form "Customer Problem * | | | | The problem this customer has is (include verbatim i…" at bounding box center [554, 75] width 621 height 1014
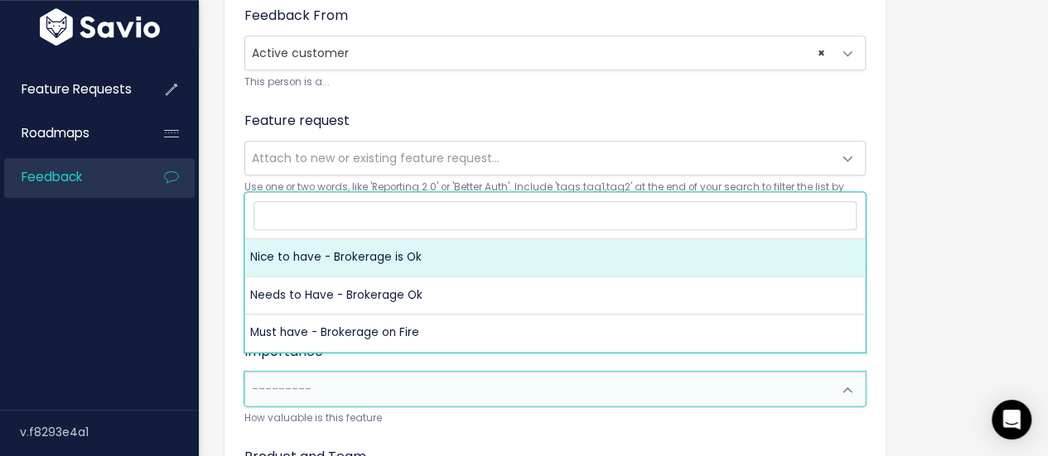
click at [423, 373] on span "---------" at bounding box center [538, 389] width 587 height 33
select select "NICE_TO_HAVE"
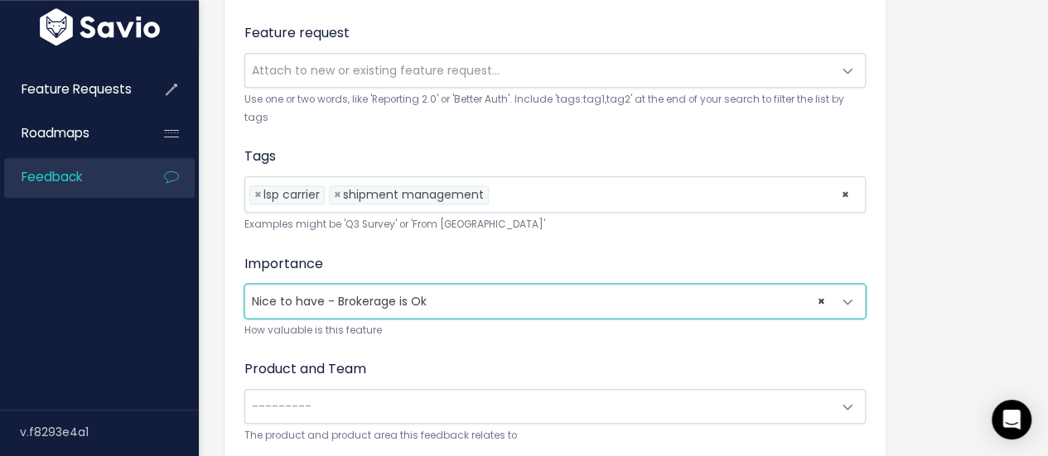
scroll to position [746, 0]
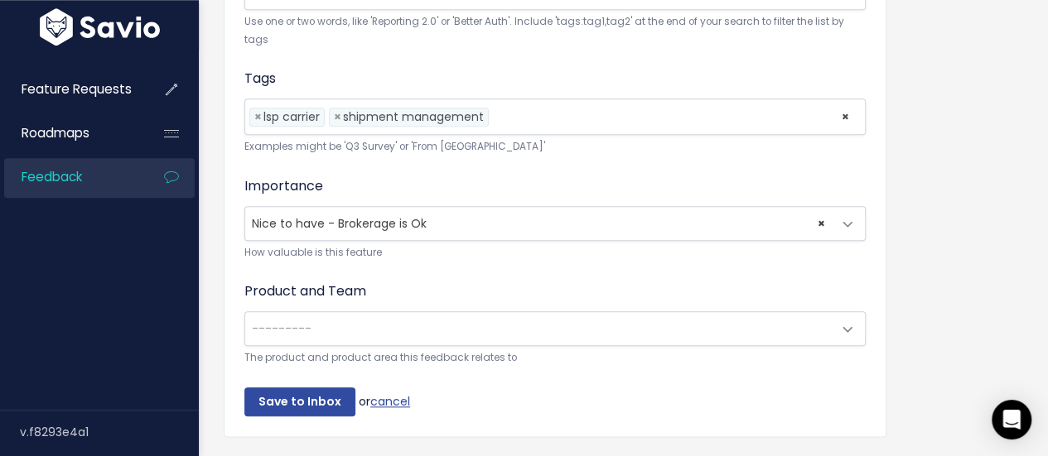
click at [456, 312] on span "---------" at bounding box center [538, 328] width 587 height 33
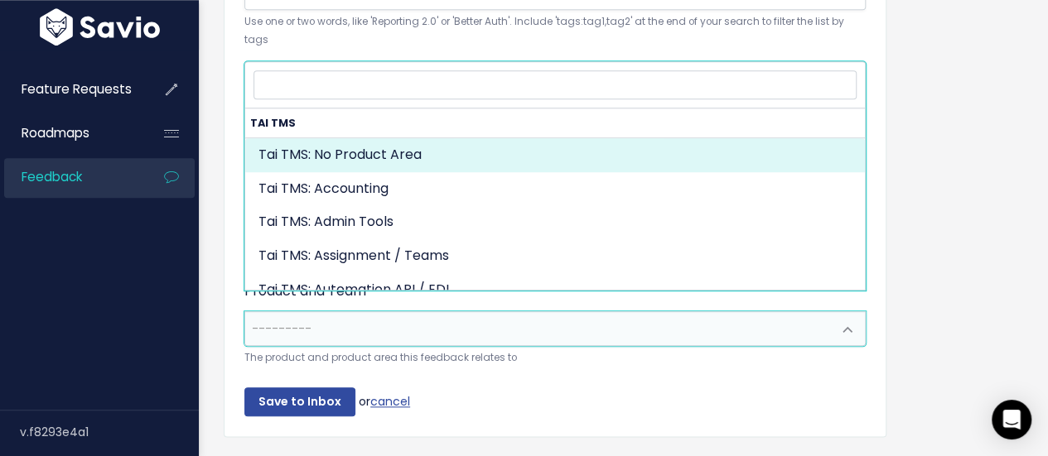
click at [456, 312] on span "---------" at bounding box center [538, 328] width 587 height 33
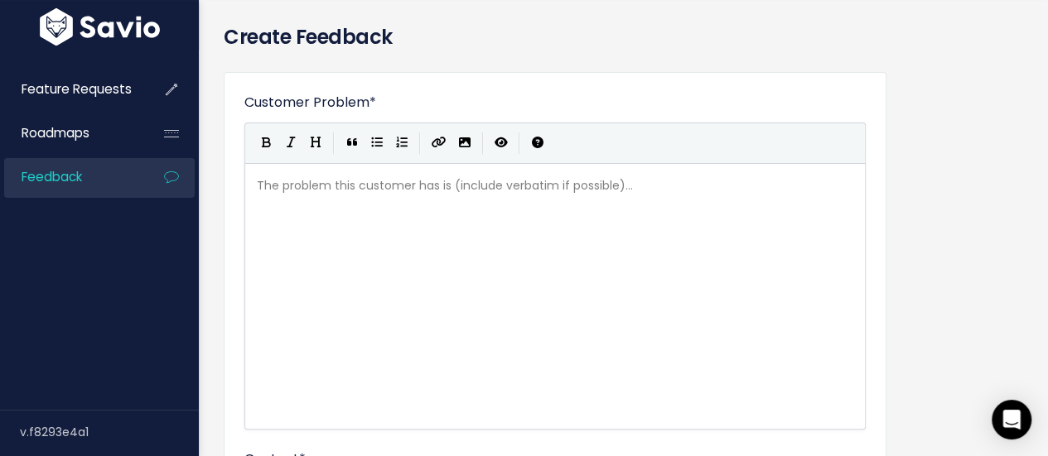
scroll to position [0, 0]
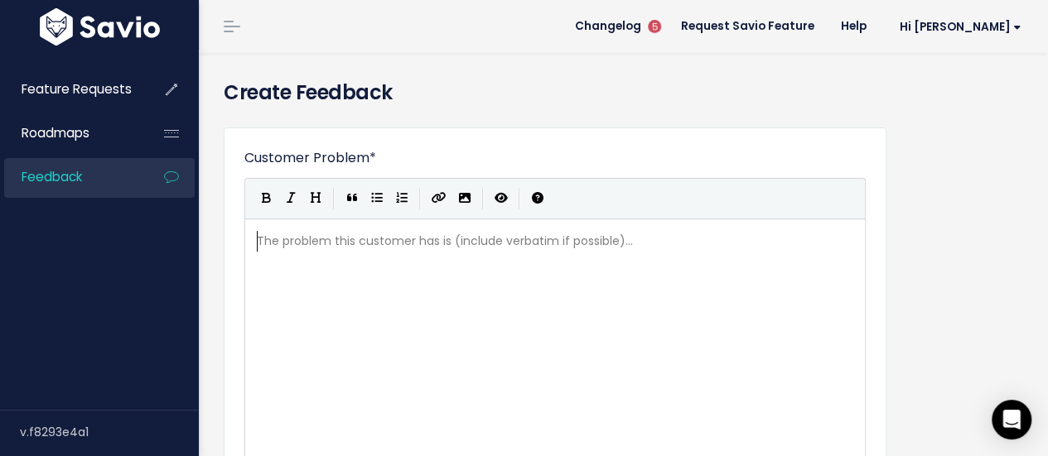
click at [280, 275] on div "The problem this customer has is (include verbatim if possible)... xxxxxxxxxx ​" at bounding box center [576, 373] width 645 height 290
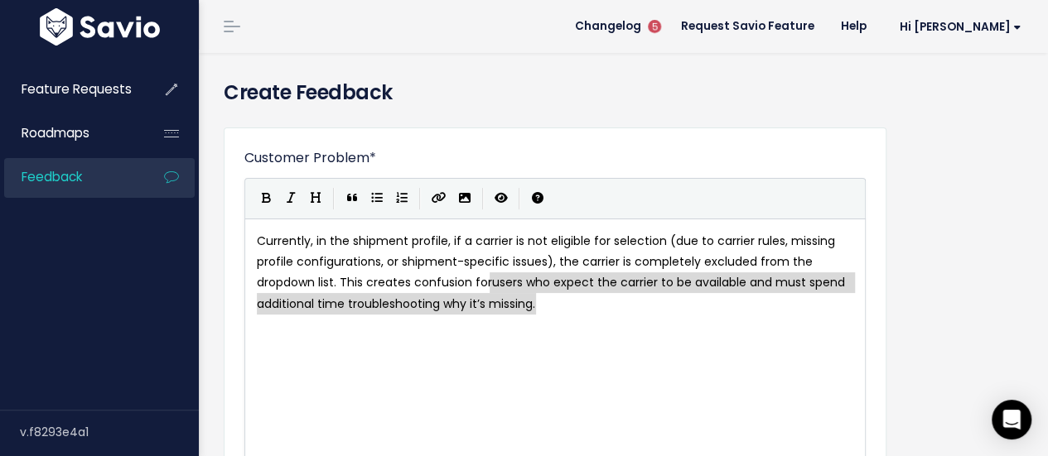
type textarea "Currently, in the shipment profile, if a carrier is not eligible for selection …"
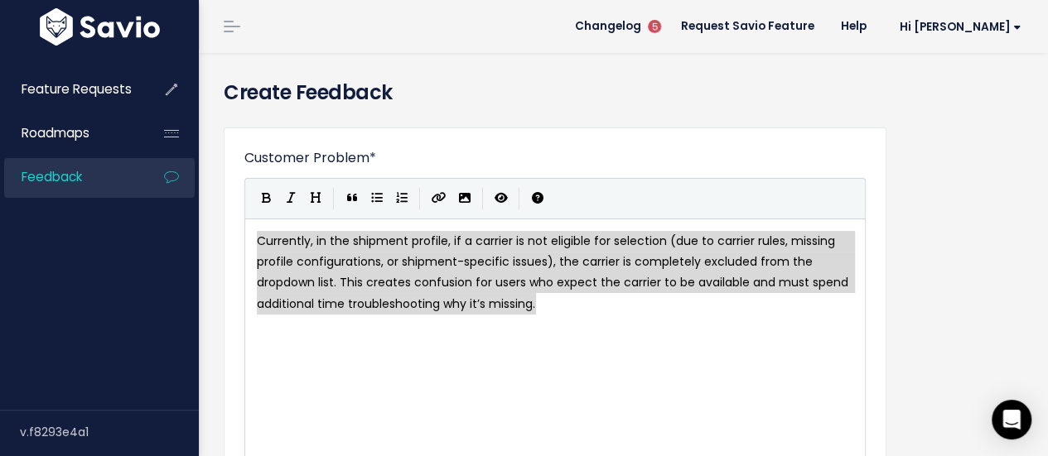
drag, startPoint x: 558, startPoint y: 296, endPoint x: 171, endPoint y: 203, distance: 398.7
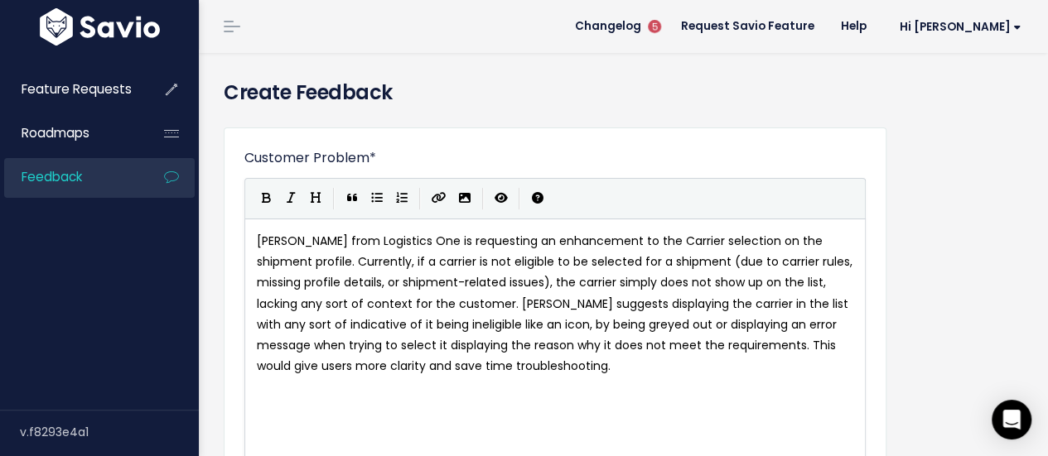
click at [251, 239] on div "Currently, in the shipment profile, if a carrier is not eligible for selection …" at bounding box center [554, 352] width 621 height 267
click at [254, 239] on pre "Jonathan Madden from Logistics One is requesting an enhancement to the Carrier …" at bounding box center [562, 304] width 616 height 146
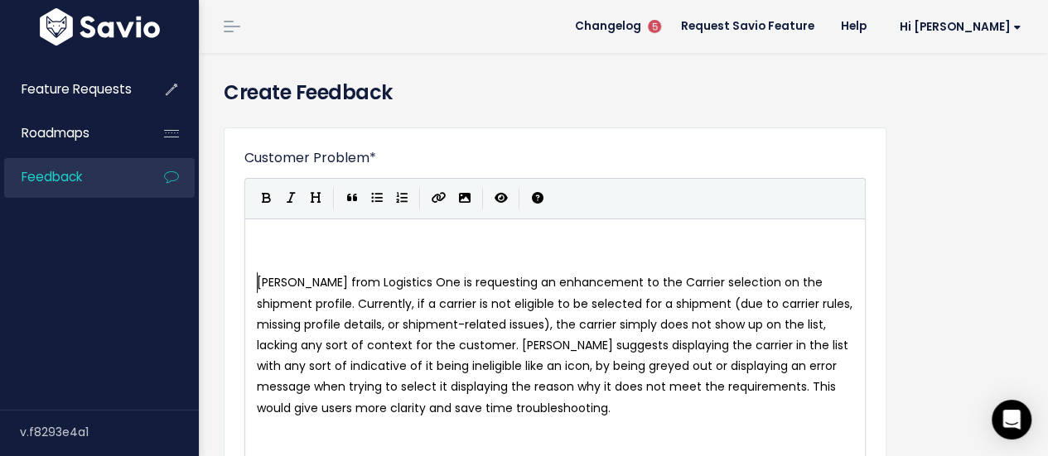
click at [307, 245] on pre "​" at bounding box center [562, 241] width 616 height 21
type textarea "Tittl"
type textarea "le:"
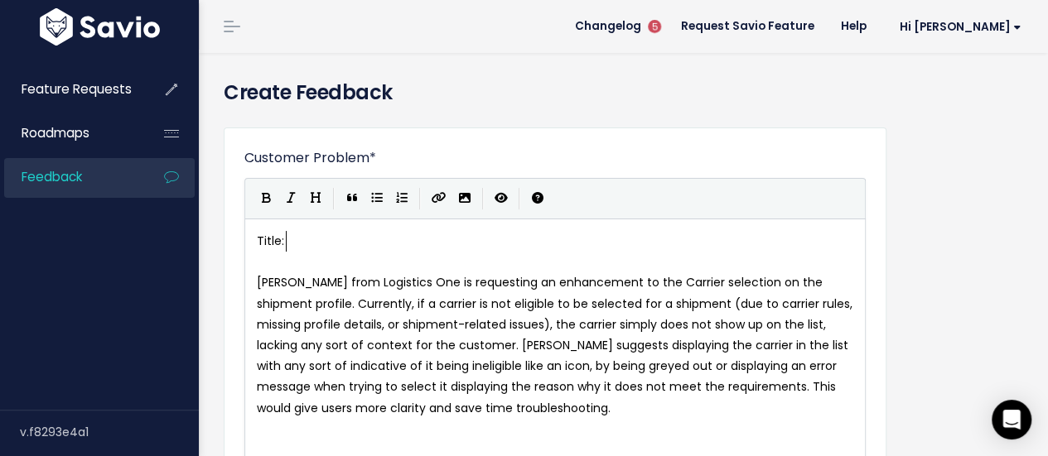
paste textarea
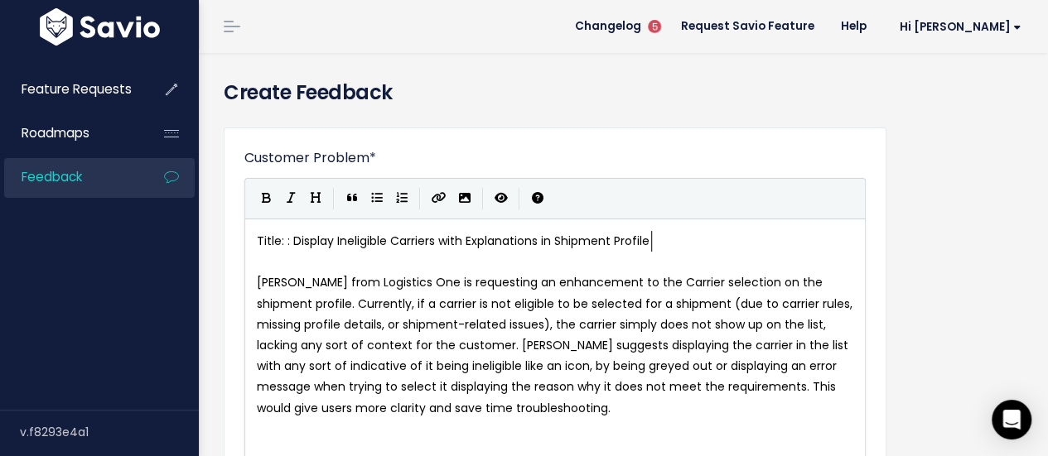
click at [287, 247] on span "Title: : Display Ineligible Carriers with Explanations in Shipment Profile" at bounding box center [453, 241] width 393 height 17
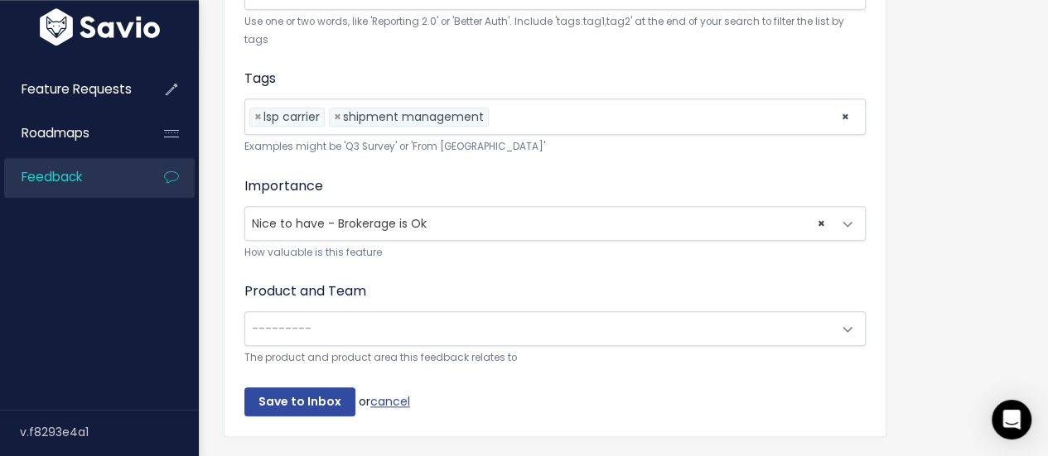
scroll to position [780, 0]
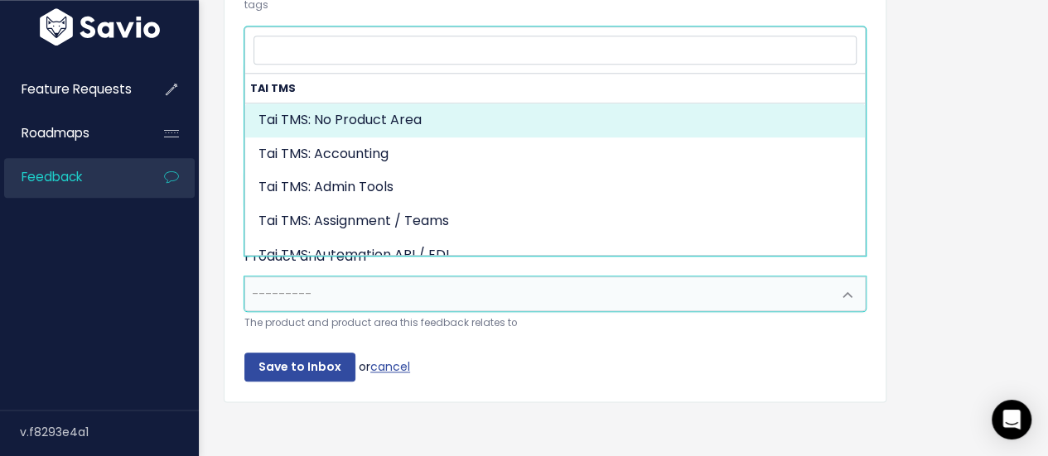
click at [327, 278] on span "---------" at bounding box center [538, 294] width 587 height 33
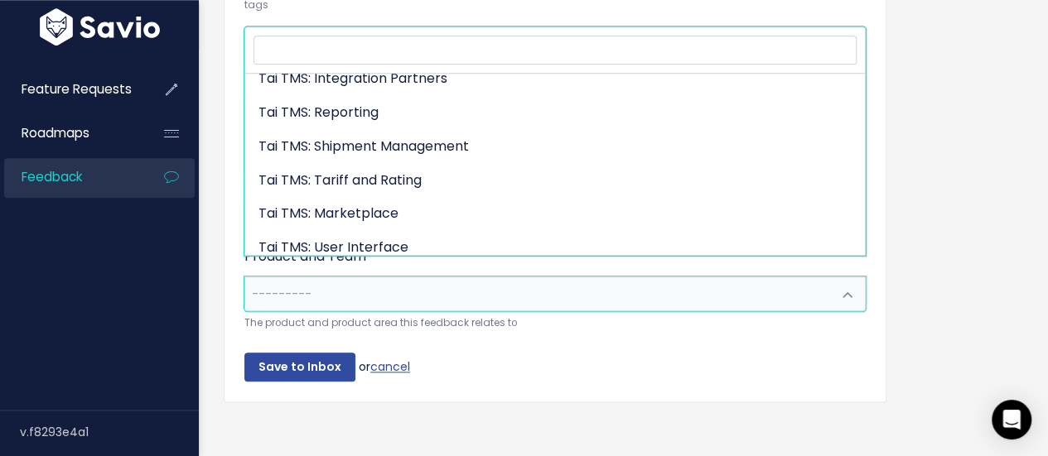
scroll to position [489, 0]
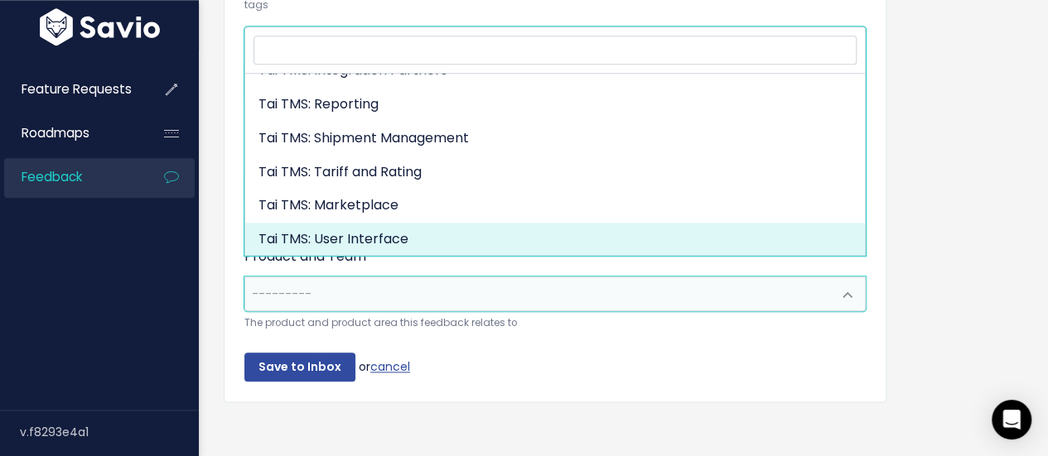
click at [426, 279] on span "---------" at bounding box center [538, 294] width 587 height 33
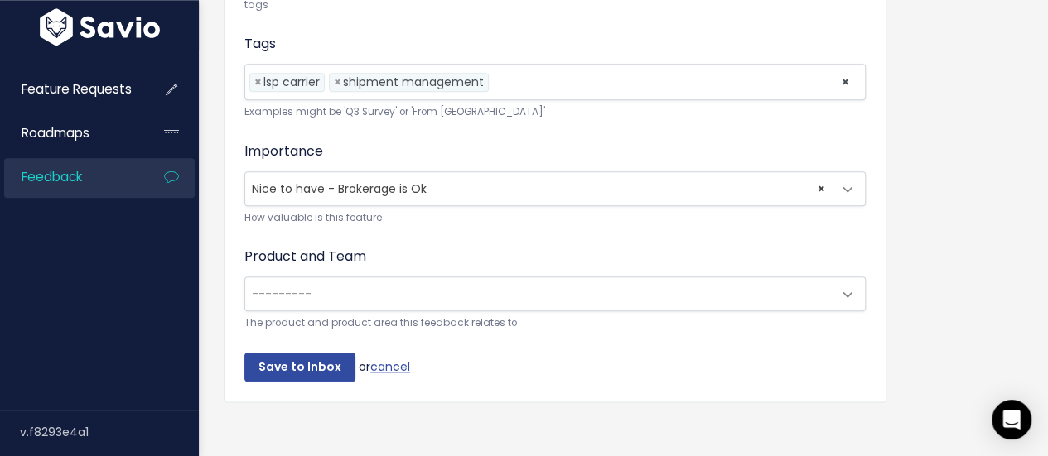
click at [471, 287] on span "---------" at bounding box center [538, 294] width 587 height 33
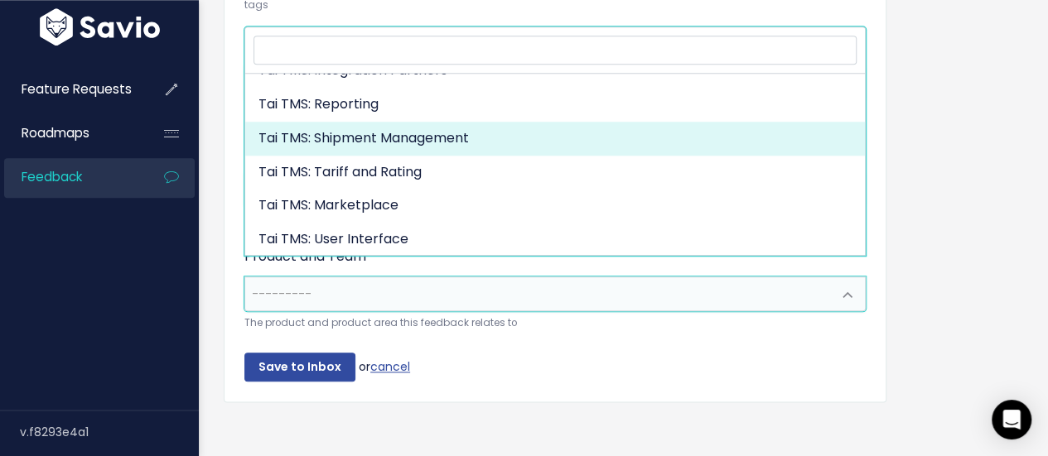
select select "MAIN:SHIPMENT_MANAGEMENT"
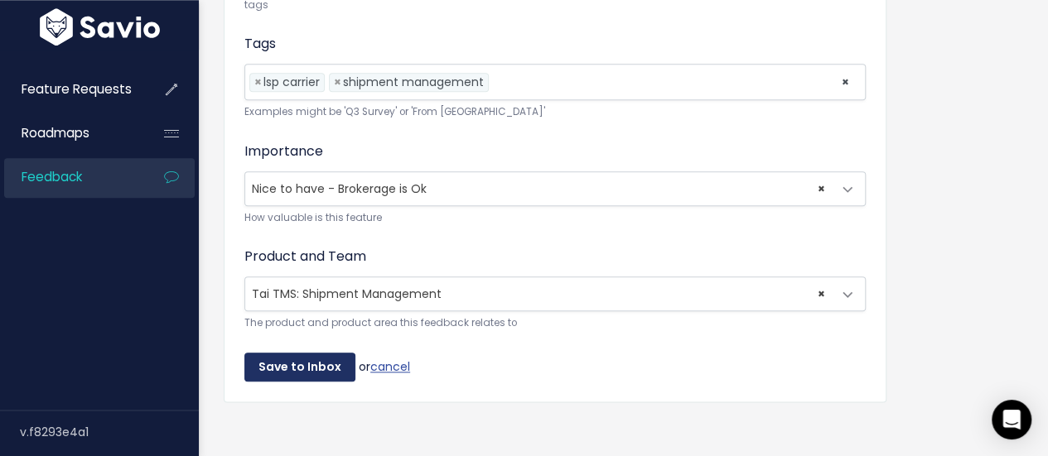
click at [301, 353] on input "Save to Inbox" at bounding box center [299, 368] width 111 height 30
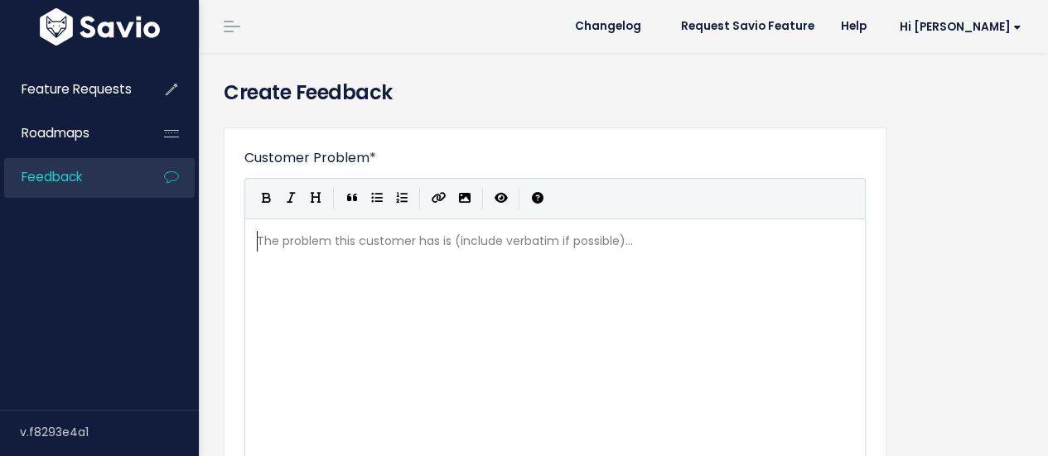
scroll to position [2, 0]
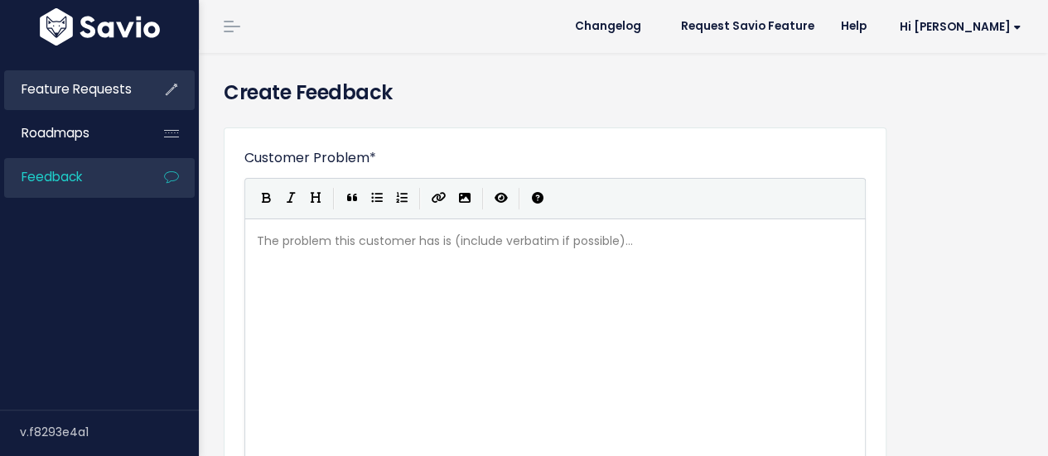
click at [66, 94] on span "Feature Requests" at bounding box center [77, 88] width 110 height 17
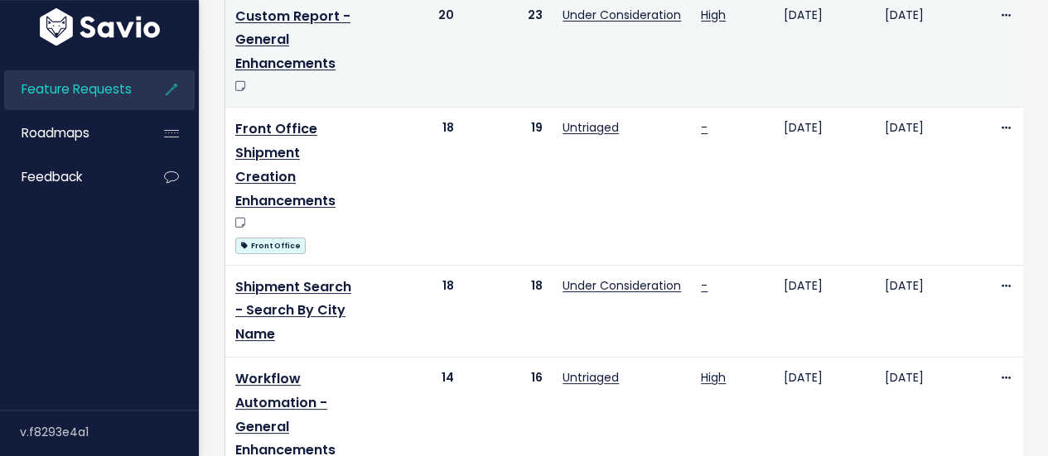
scroll to position [83, 0]
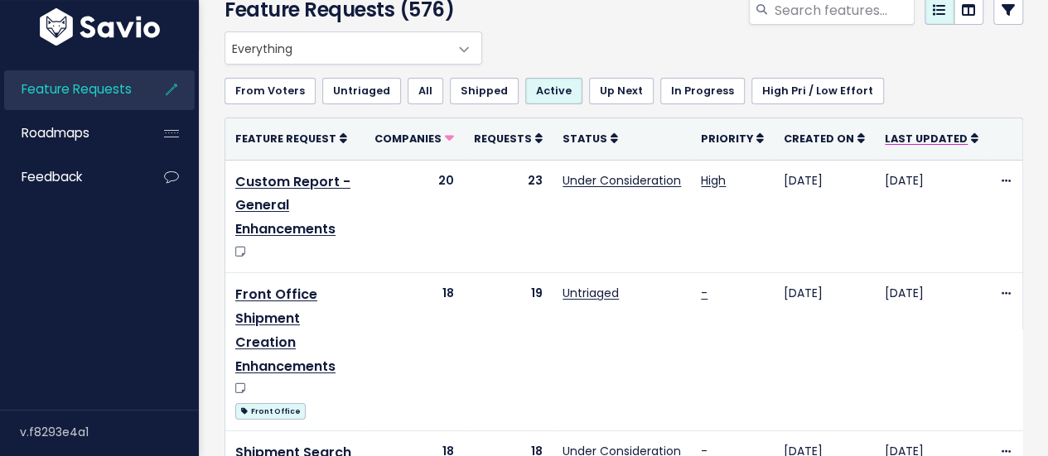
click at [910, 136] on span "Last Updated" at bounding box center [926, 139] width 83 height 14
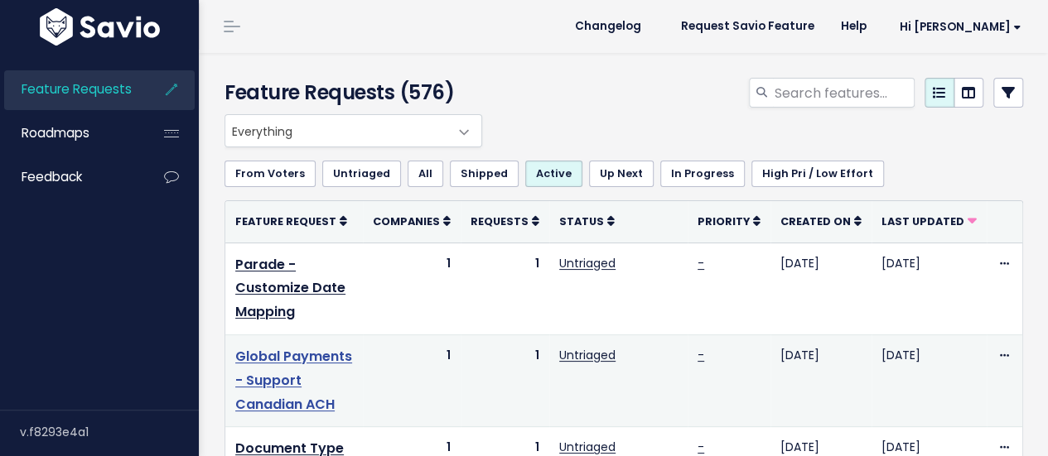
click at [266, 358] on link "Global Payments - Support Canadian ACH" at bounding box center [293, 380] width 117 height 67
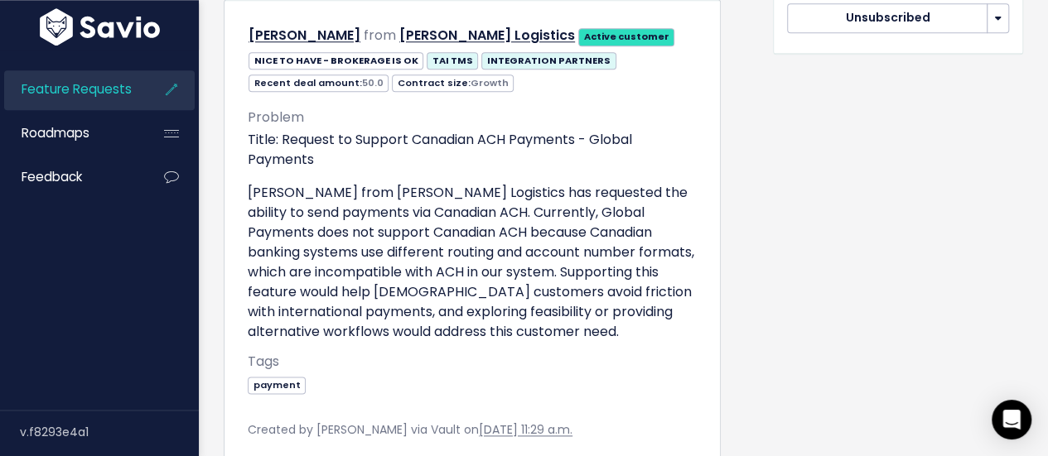
scroll to position [828, 0]
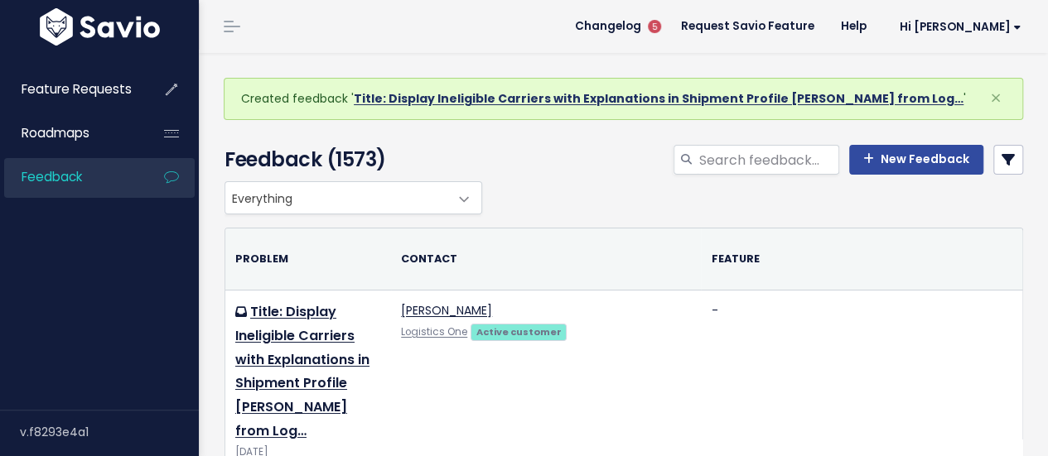
click at [447, 104] on link "Title: Display Ineligible Carriers with Explanations in Shipment Profile Jonath…" at bounding box center [659, 98] width 610 height 17
